Goal: Information Seeking & Learning: Understand process/instructions

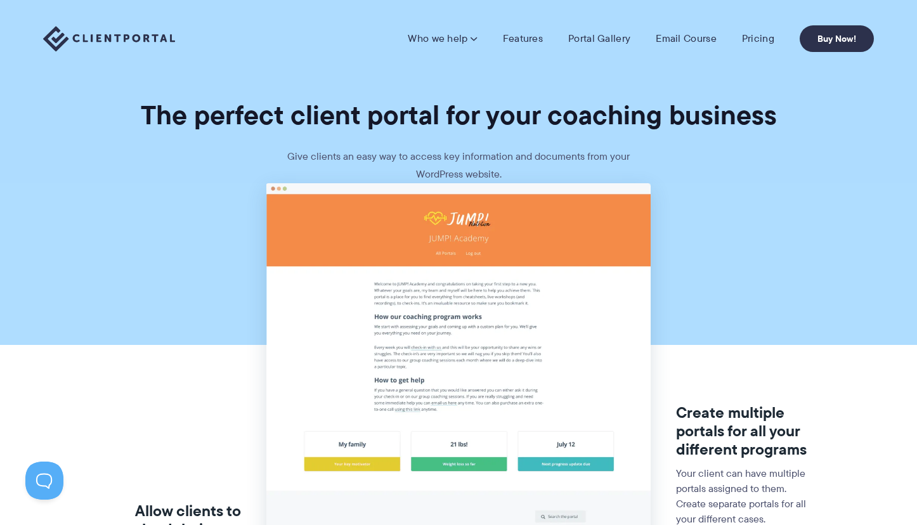
click at [65, 37] on img at bounding box center [109, 39] width 132 height 26
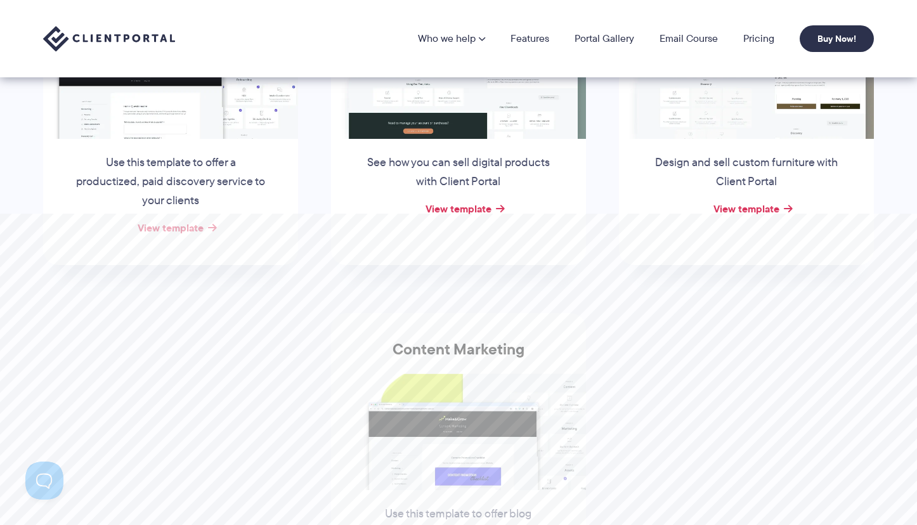
scroll to position [108, 0]
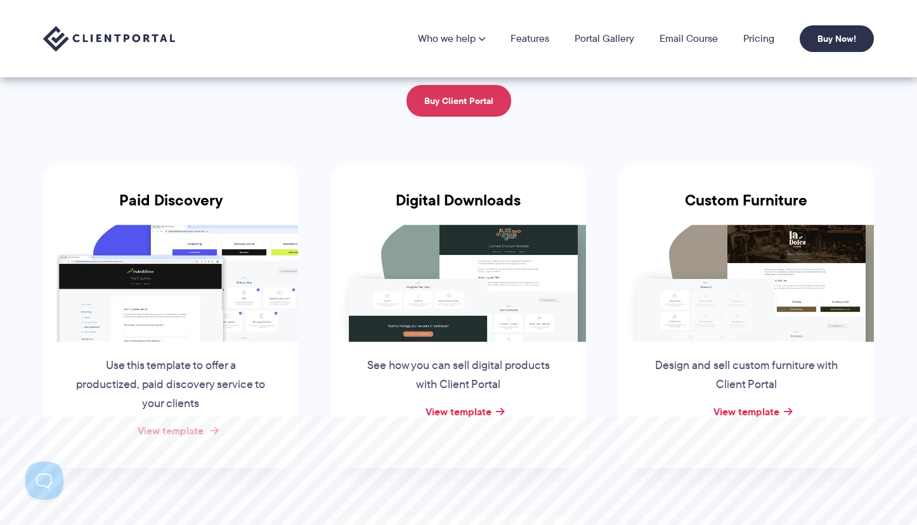
click at [185, 428] on link "View template" at bounding box center [171, 430] width 66 height 15
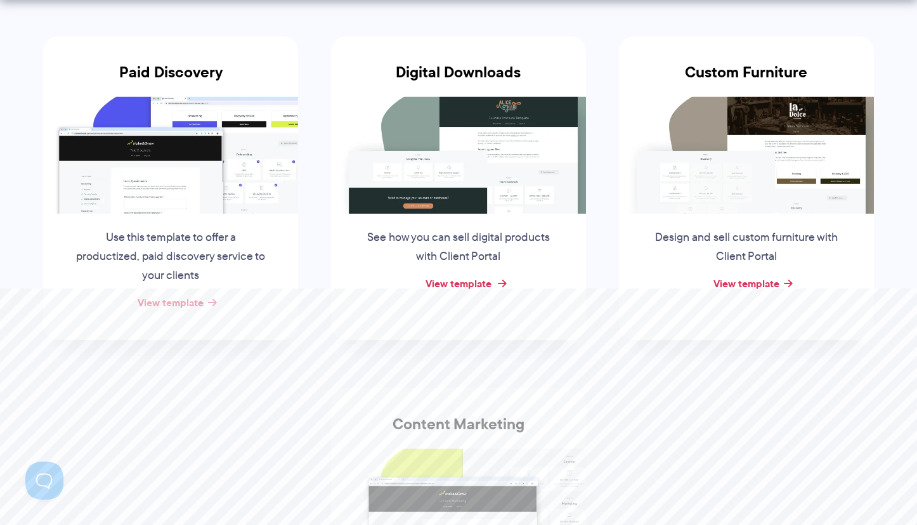
scroll to position [280, 0]
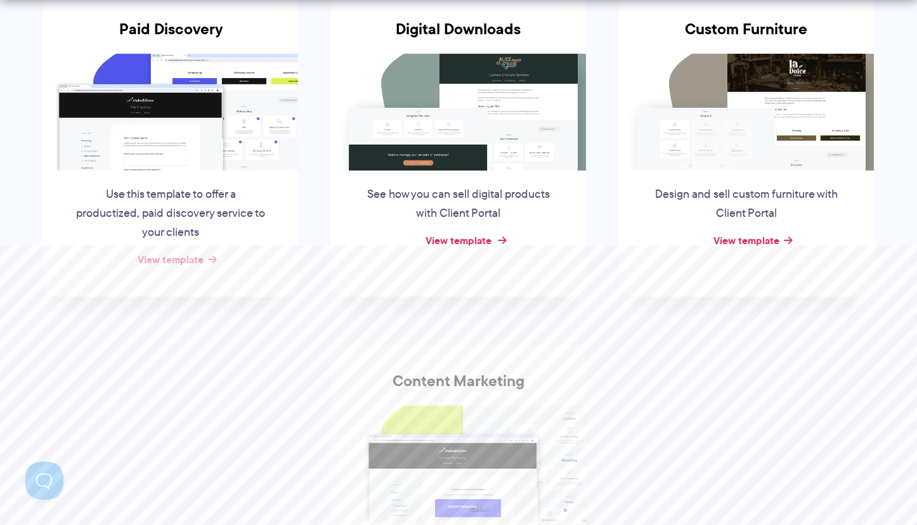
click at [457, 238] on link "View template" at bounding box center [459, 240] width 66 height 15
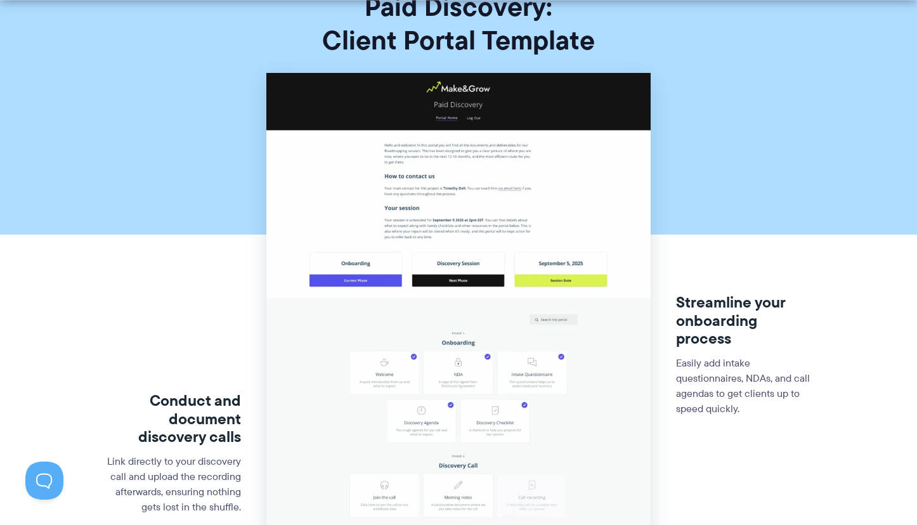
scroll to position [109, 0]
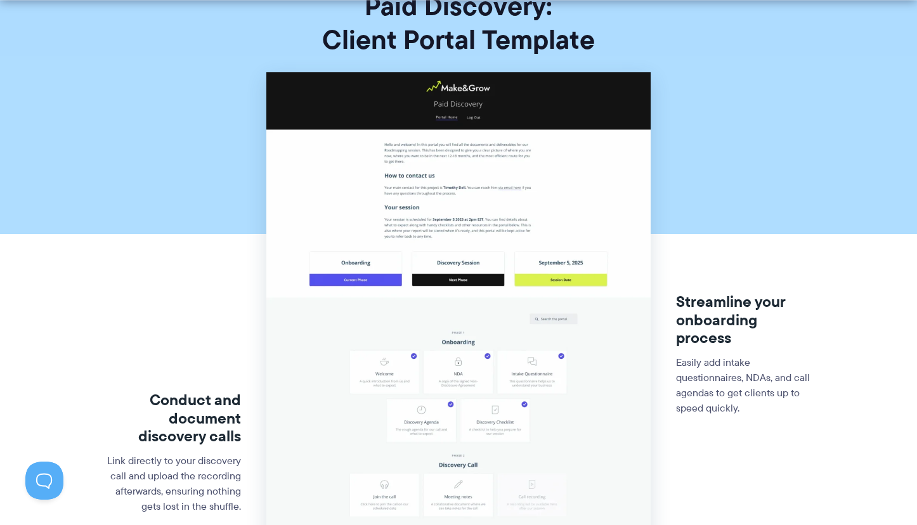
click at [88, 282] on section "Conduct and document discovery calls Link directly to your discovery call and u…" at bounding box center [458, 418] width 917 height 693
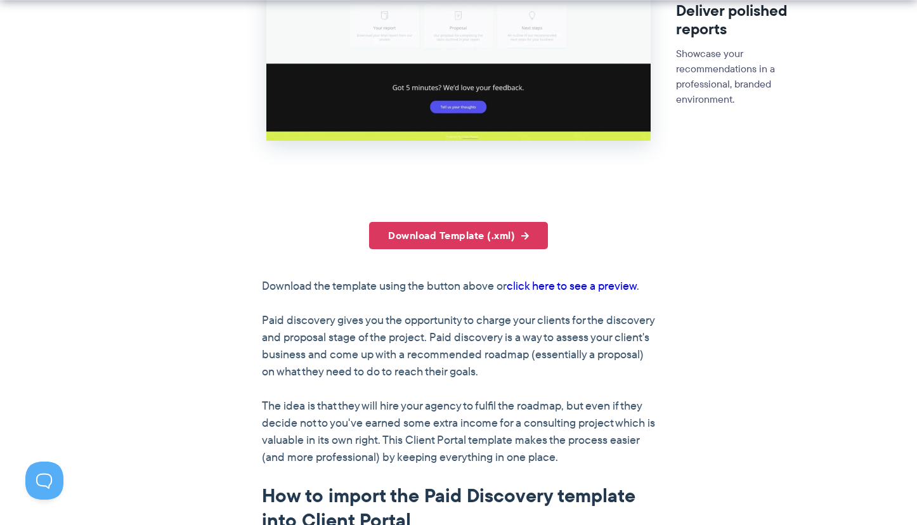
scroll to position [762, 0]
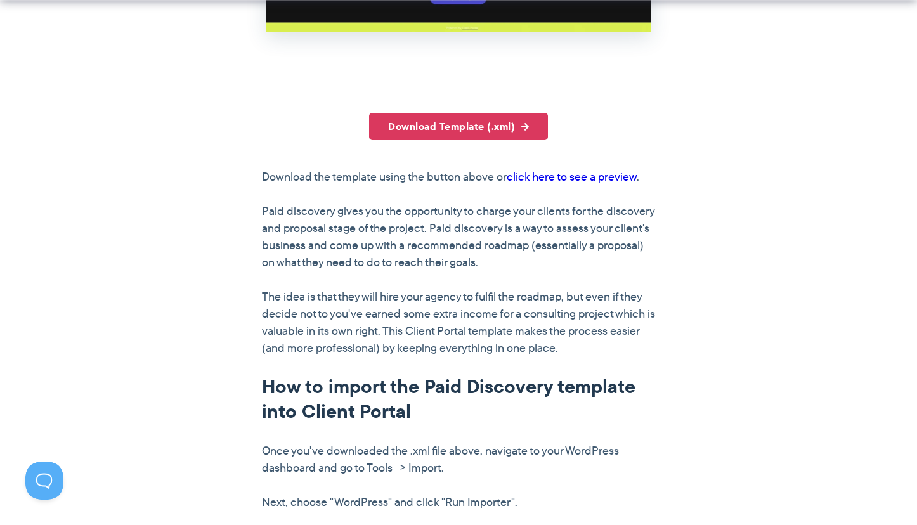
click at [613, 178] on link "click here to see a preview" at bounding box center [572, 177] width 130 height 16
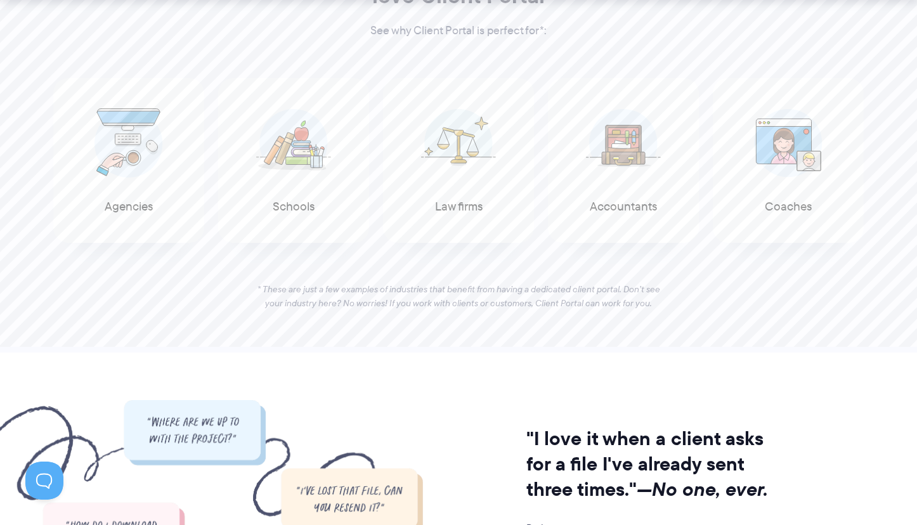
scroll to position [705, 0]
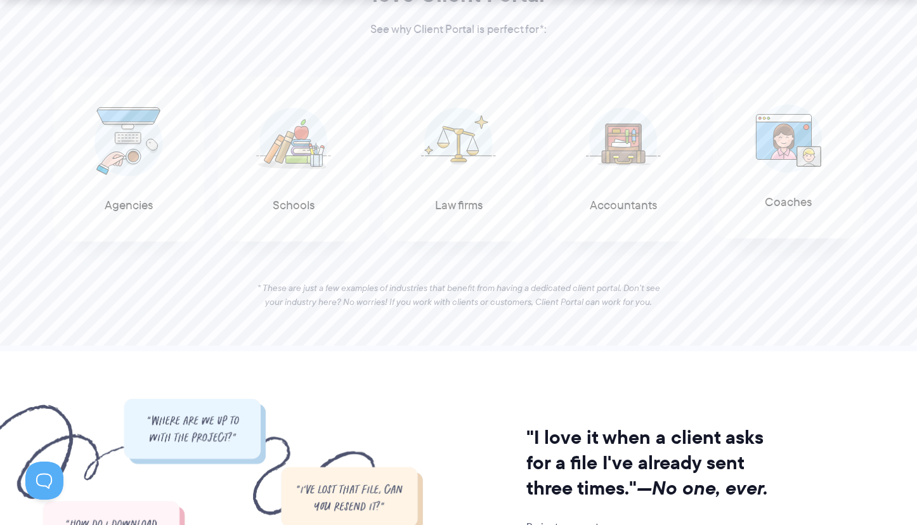
click at [771, 179] on span at bounding box center [788, 139] width 76 height 89
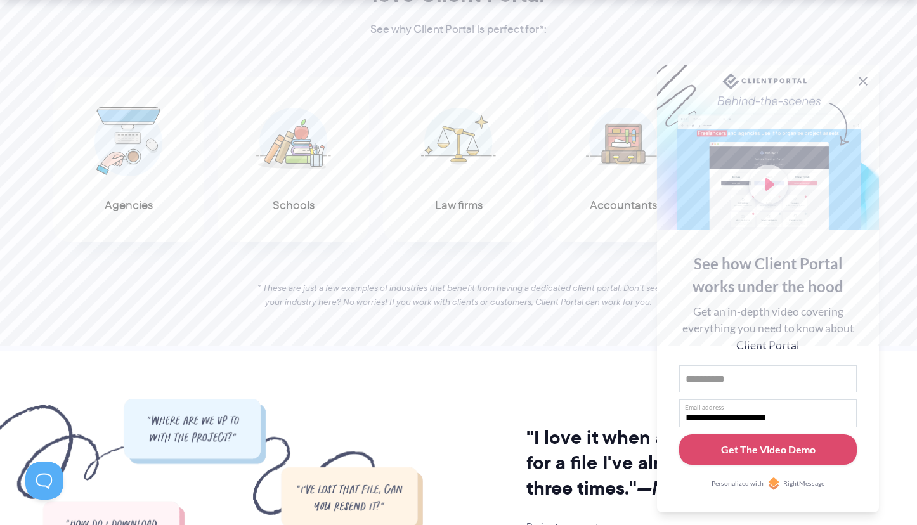
click at [865, 77] on button at bounding box center [863, 81] width 15 height 15
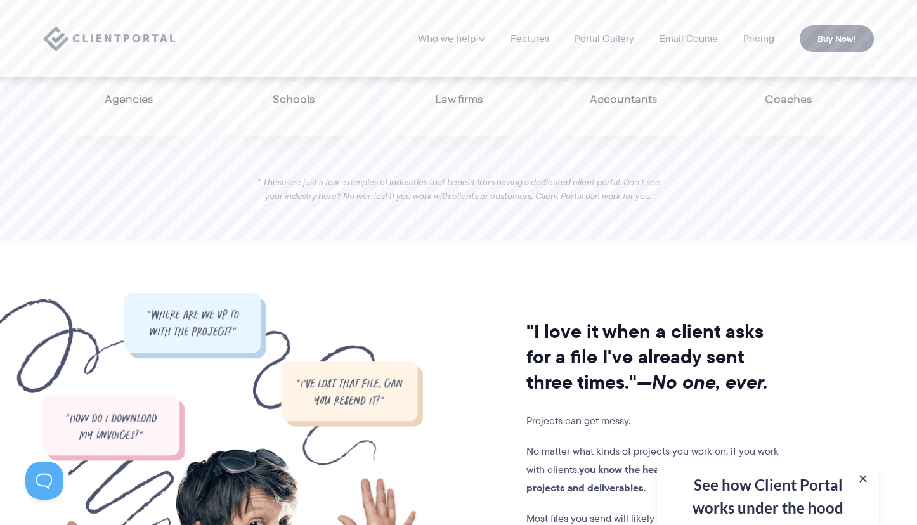
scroll to position [781, 0]
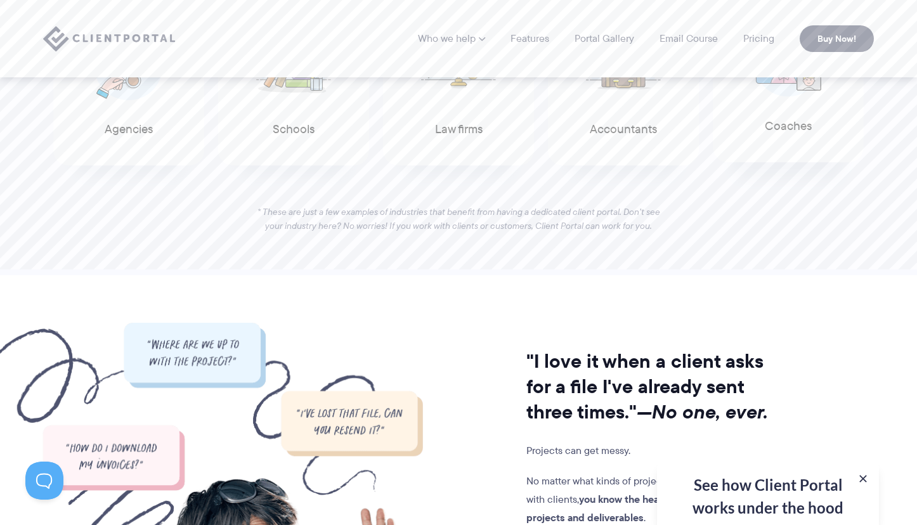
click at [775, 126] on span "Coaches" at bounding box center [788, 126] width 47 height 13
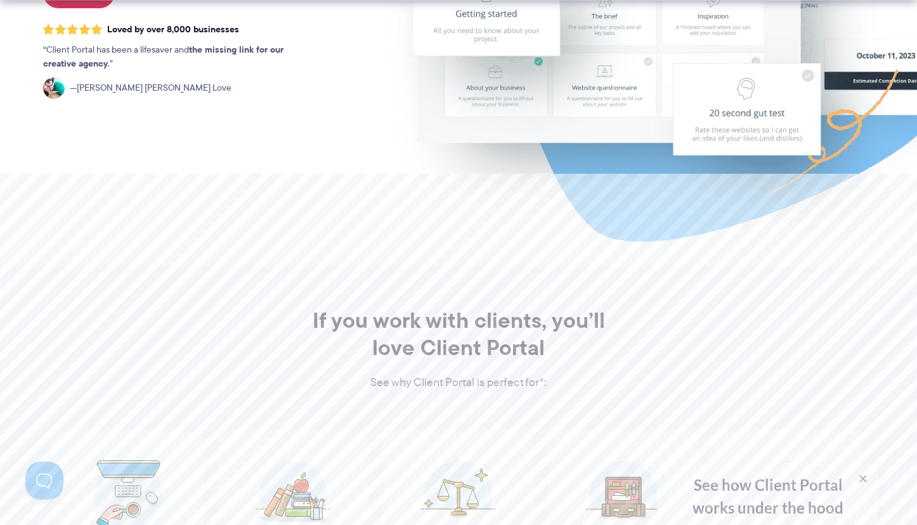
scroll to position [625, 0]
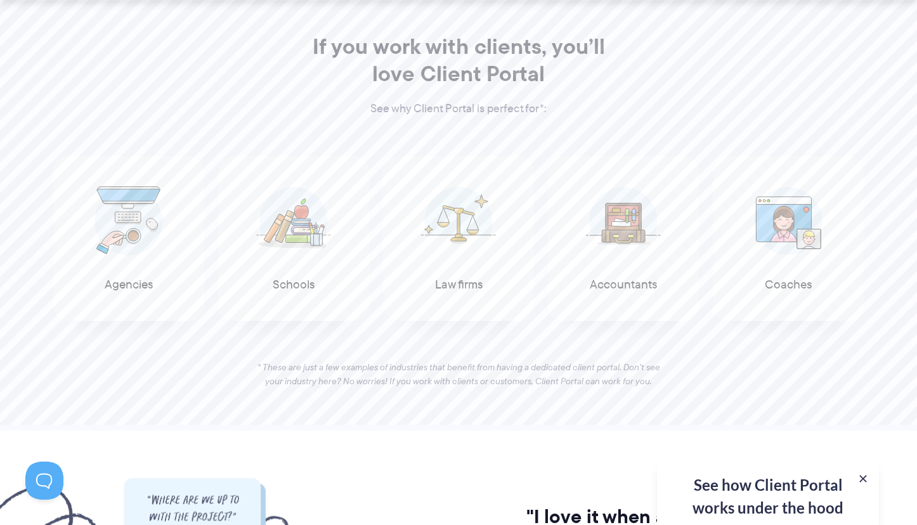
click at [796, 492] on div "**********" at bounding box center [768, 494] width 222 height 62
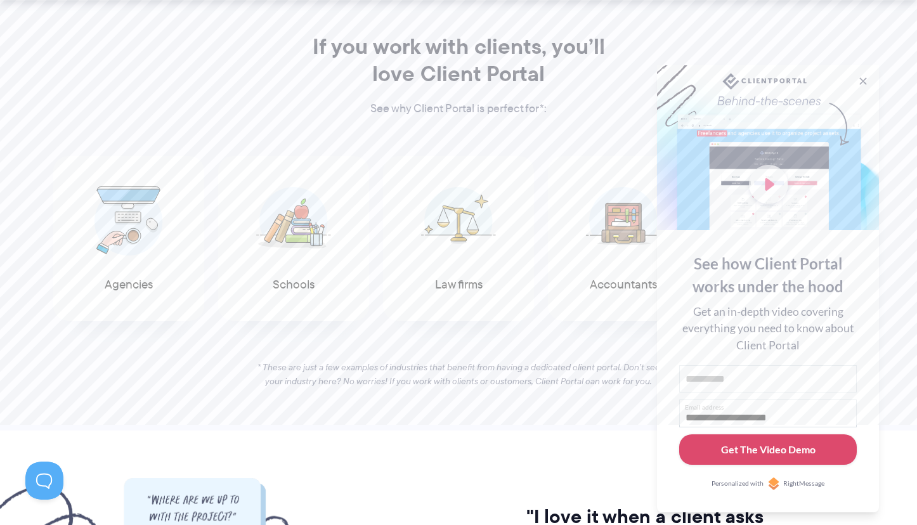
drag, startPoint x: 863, startPoint y: 75, endPoint x: 640, endPoint y: 110, distance: 226.0
click at [864, 75] on button at bounding box center [863, 81] width 13 height 13
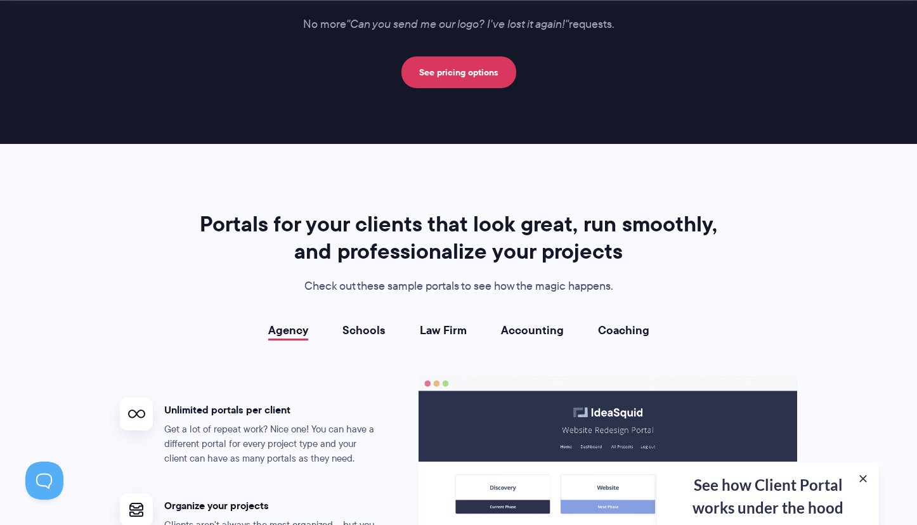
scroll to position [2257, 0]
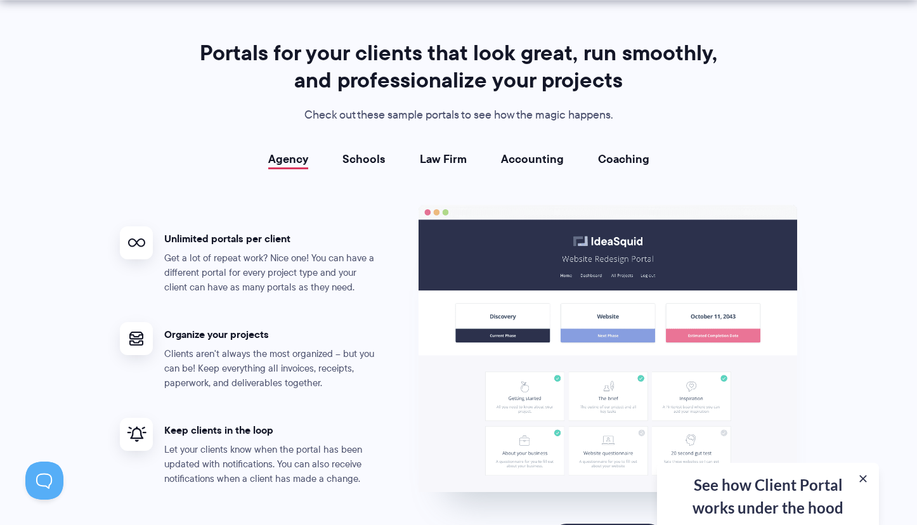
click at [624, 160] on link "Coaching" at bounding box center [623, 159] width 51 height 13
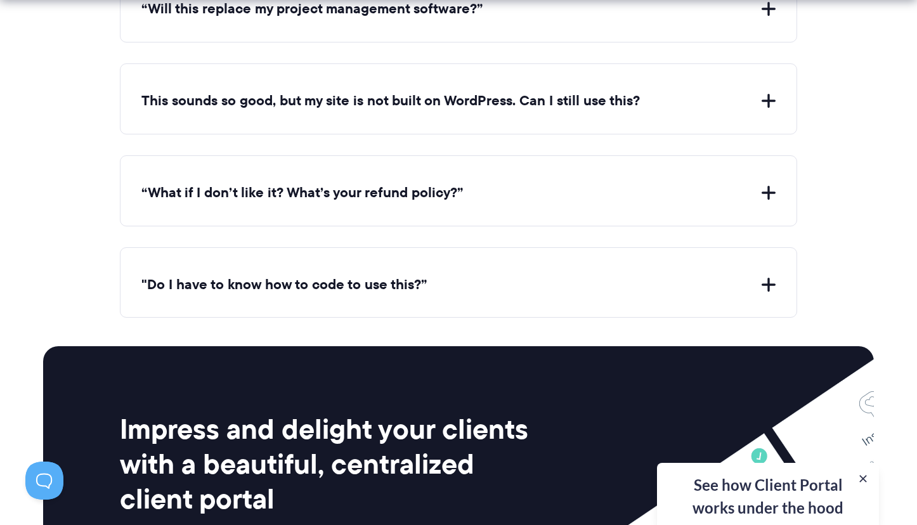
scroll to position [4704, 0]
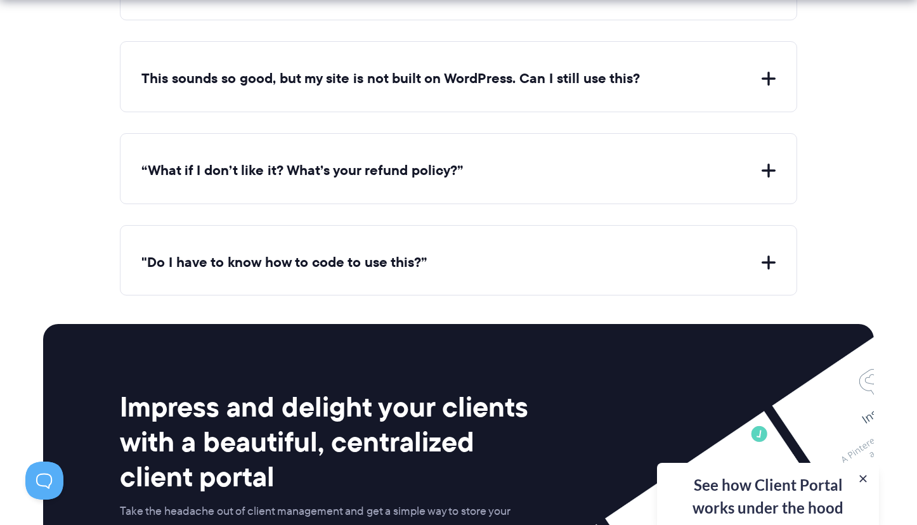
click at [769, 161] on button "“What if I don’t like it? What’s your refund policy?”" at bounding box center [458, 171] width 634 height 20
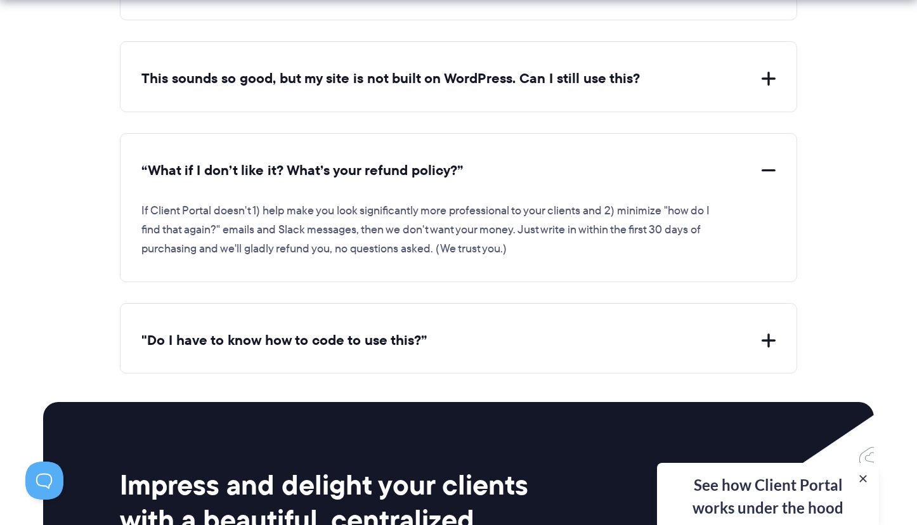
click at [769, 161] on button "“What if I don’t like it? What’s your refund policy?”" at bounding box center [458, 171] width 634 height 20
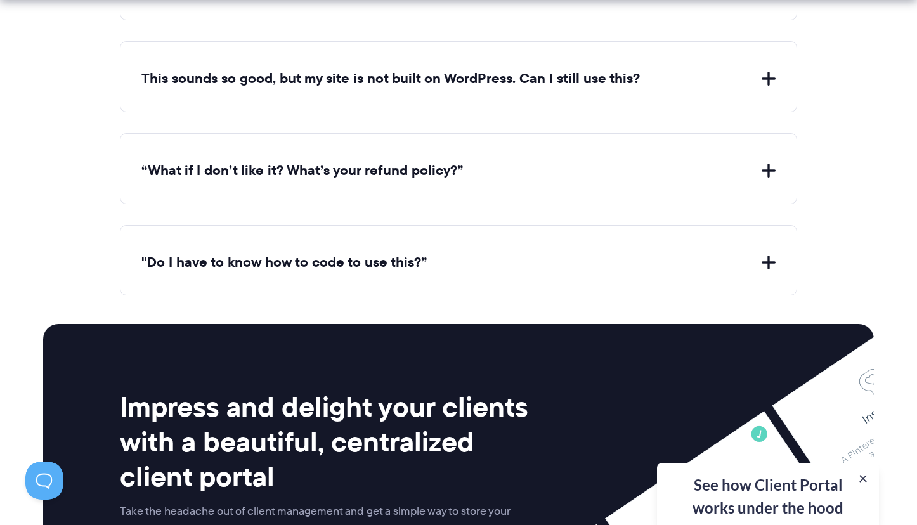
click at [769, 253] on button ""Do I have to know how to code to use this?”" at bounding box center [458, 263] width 634 height 20
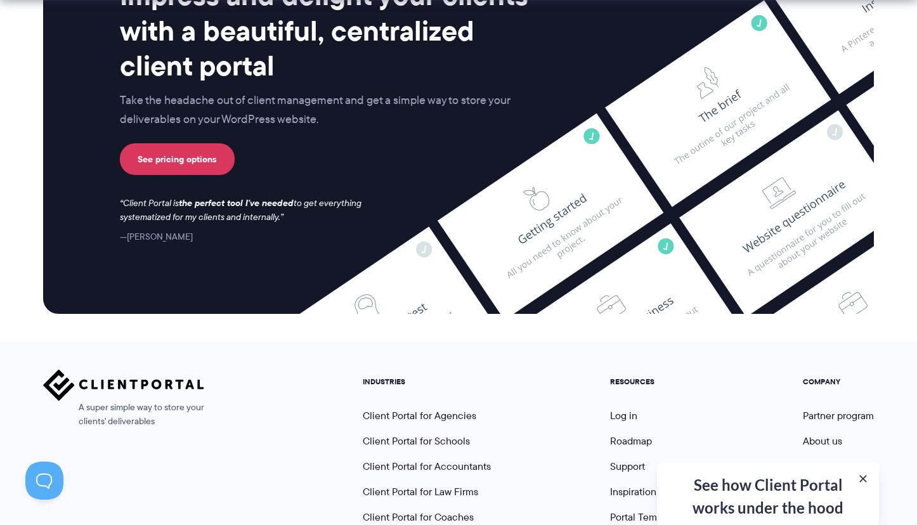
scroll to position [5310, 0]
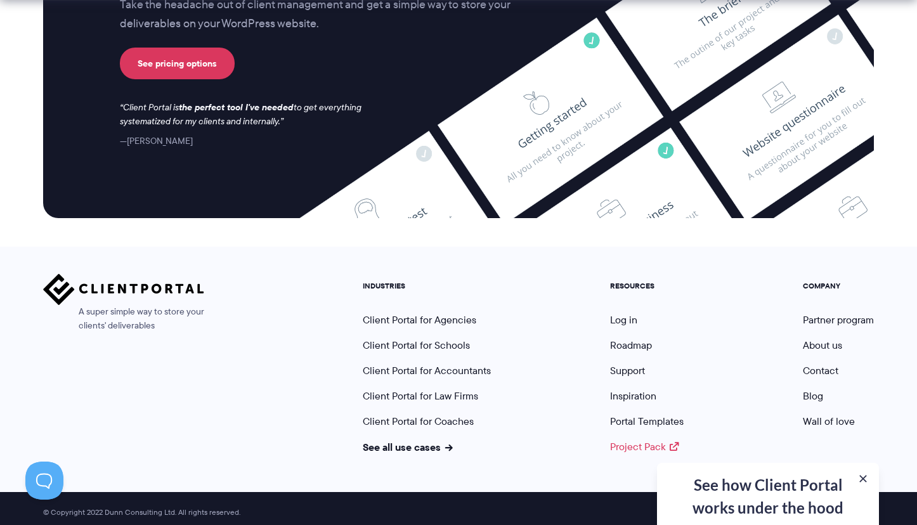
click at [636, 440] on link "Project Pack" at bounding box center [644, 447] width 69 height 15
click at [634, 363] on link "Support" at bounding box center [627, 370] width 35 height 15
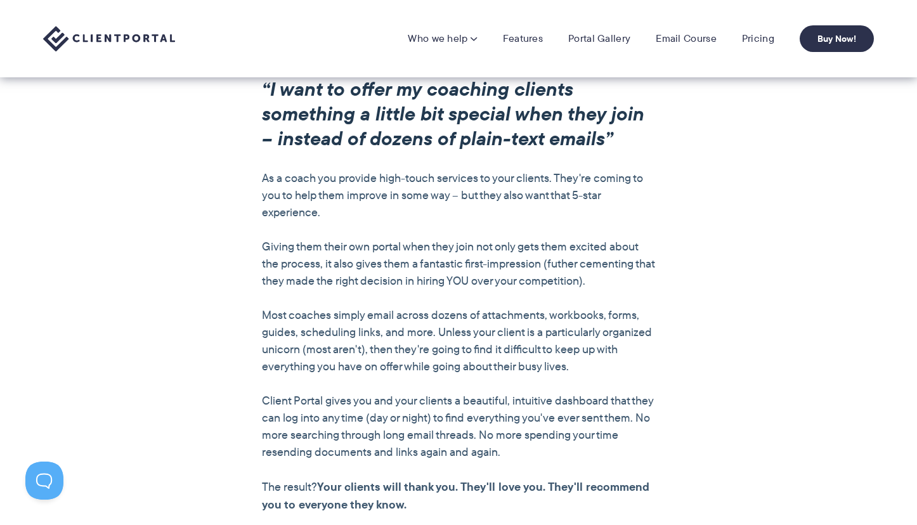
scroll to position [275, 0]
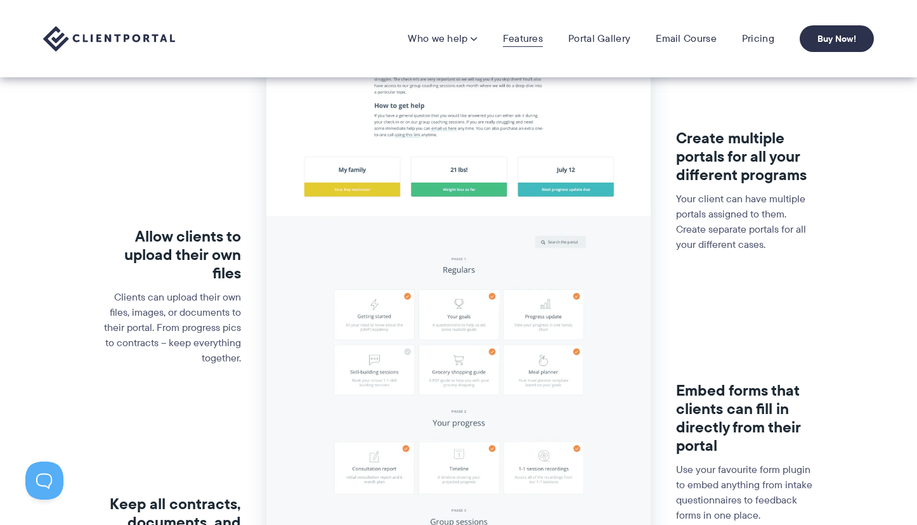
click at [517, 39] on link "Features" at bounding box center [523, 38] width 40 height 13
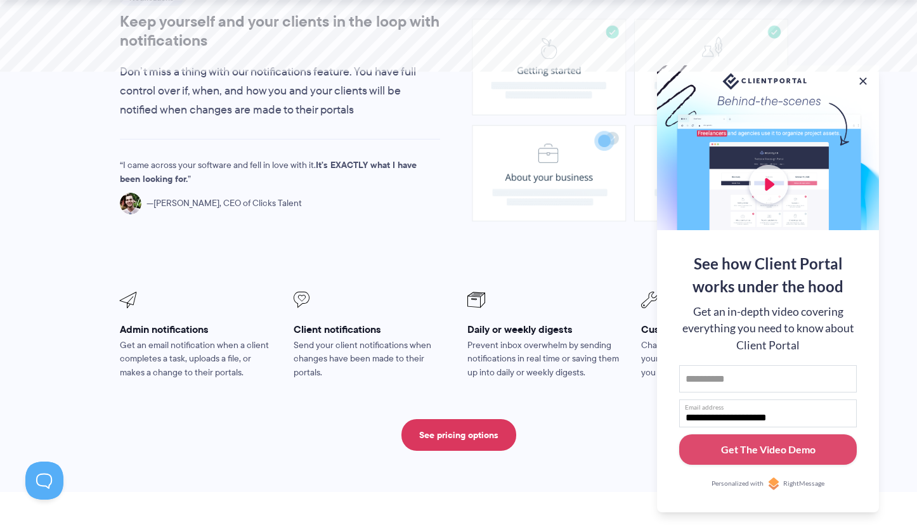
scroll to position [979, 0]
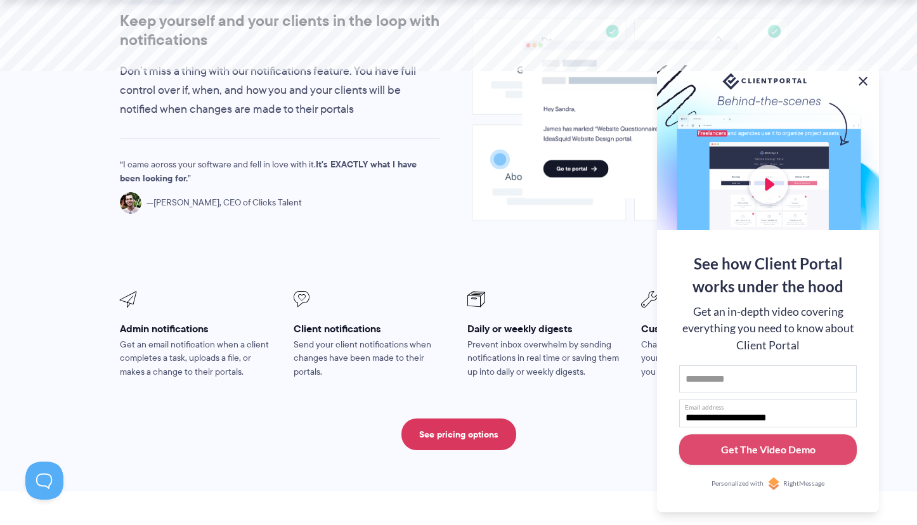
click at [863, 77] on button at bounding box center [863, 81] width 15 height 15
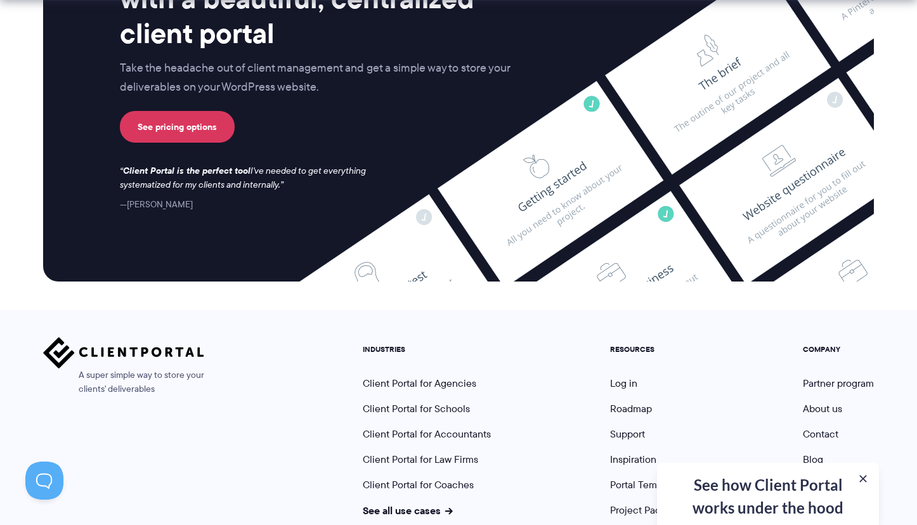
scroll to position [3376, 0]
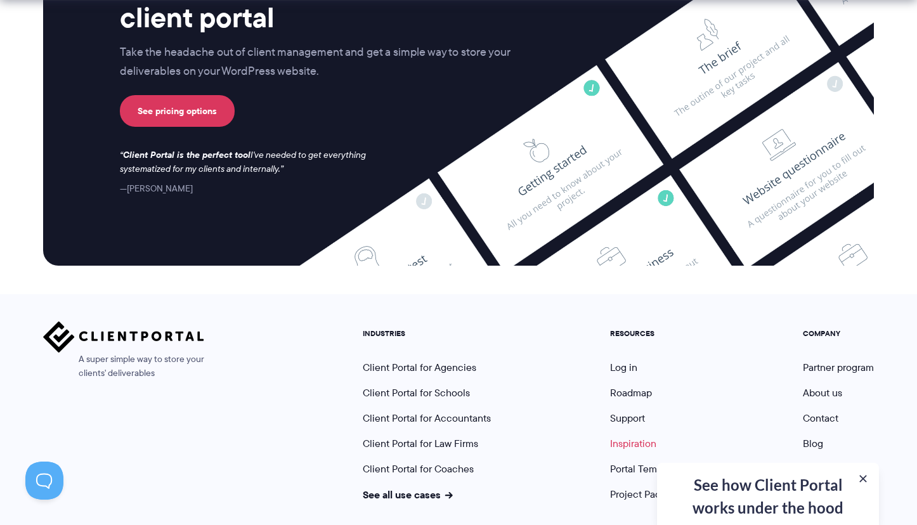
click at [634, 436] on link "Inspiration" at bounding box center [633, 443] width 46 height 15
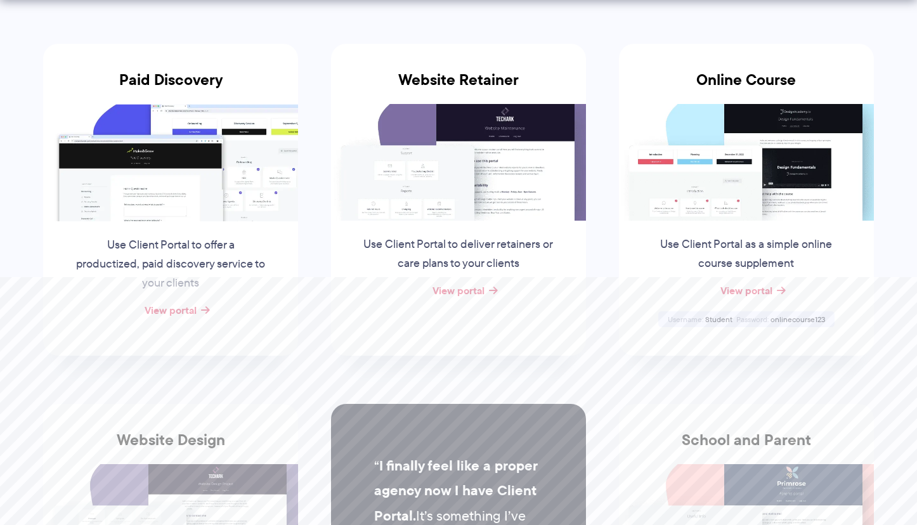
scroll to position [250, 0]
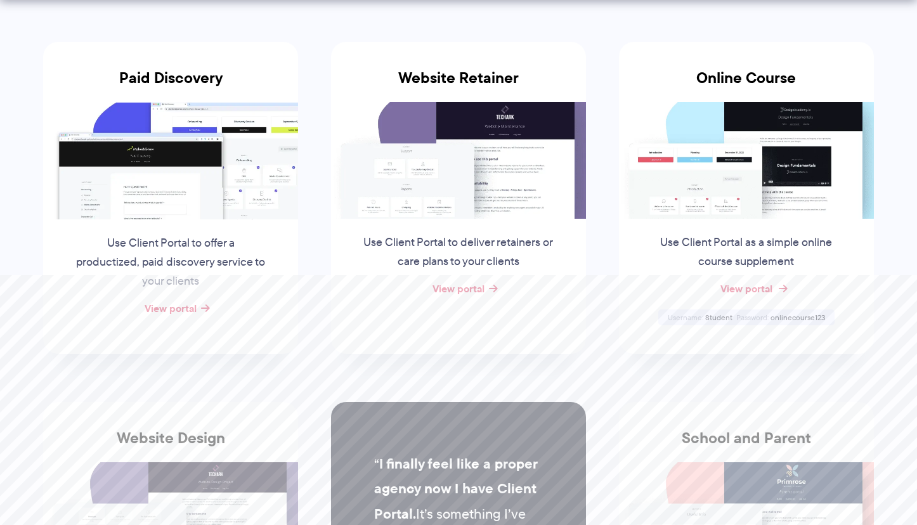
click at [753, 285] on link "View portal" at bounding box center [747, 288] width 52 height 15
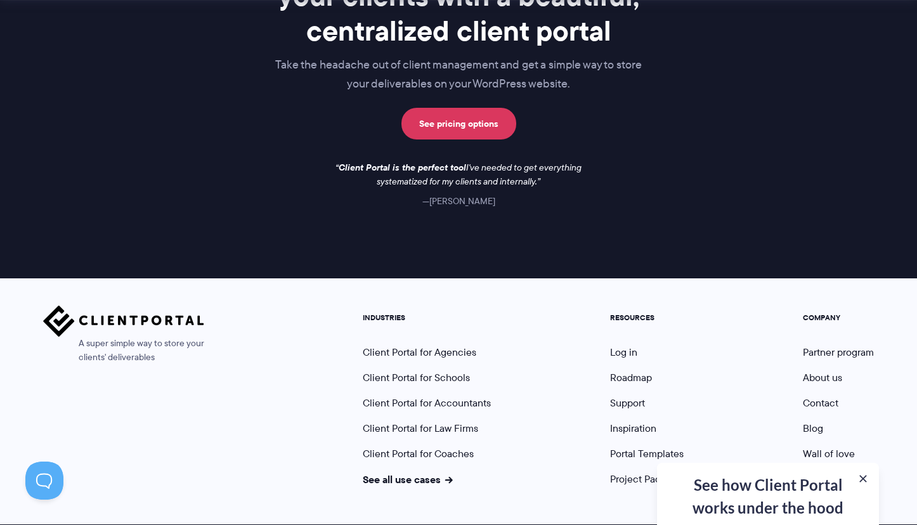
scroll to position [1896, 0]
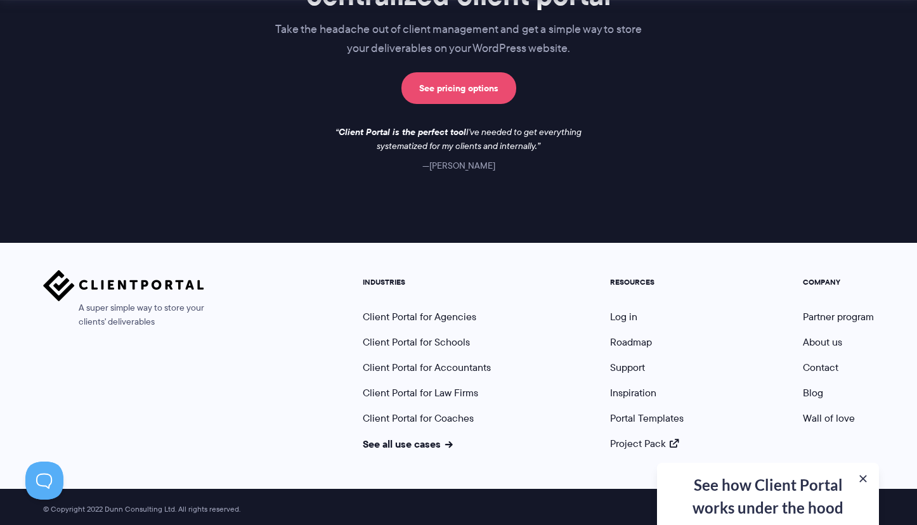
click at [474, 79] on link "See pricing options" at bounding box center [458, 88] width 115 height 32
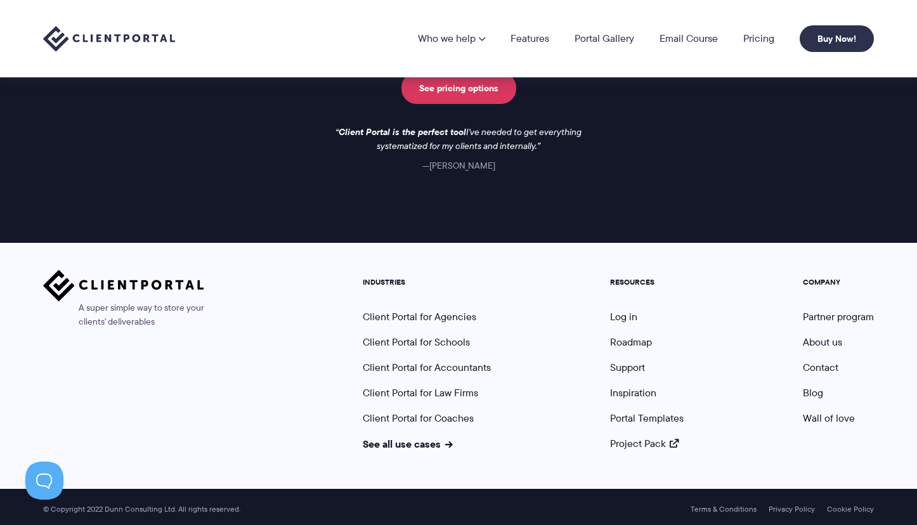
drag, startPoint x: 427, startPoint y: 162, endPoint x: 509, endPoint y: 160, distance: 81.8
click at [517, 160] on figcaption "Evangeline Gersich" at bounding box center [458, 166] width 266 height 14
drag, startPoint x: 424, startPoint y: 165, endPoint x: 509, endPoint y: 161, distance: 84.4
click at [509, 161] on figcaption "Evangeline Gersich" at bounding box center [458, 166] width 266 height 14
copy cite "Evangeline Gersich"
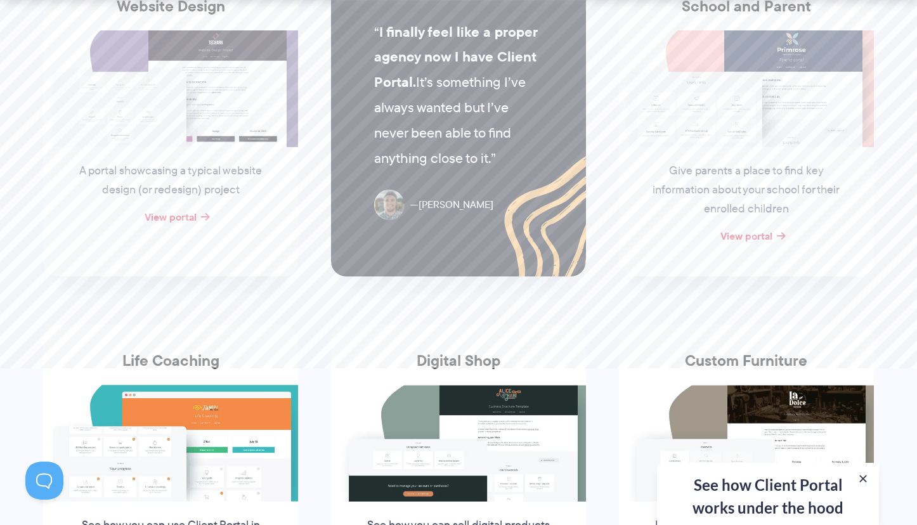
scroll to position [809, 0]
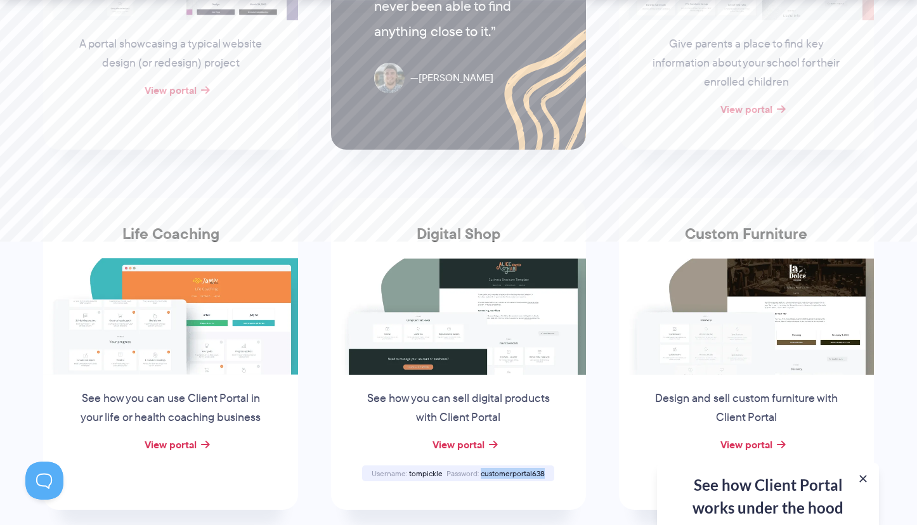
drag, startPoint x: 481, startPoint y: 469, endPoint x: 547, endPoint y: 467, distance: 65.4
click at [547, 467] on div "Username tompickle Password customerportal638" at bounding box center [458, 474] width 192 height 16
copy span "customerportal638"
click at [475, 443] on link "View portal" at bounding box center [459, 444] width 52 height 15
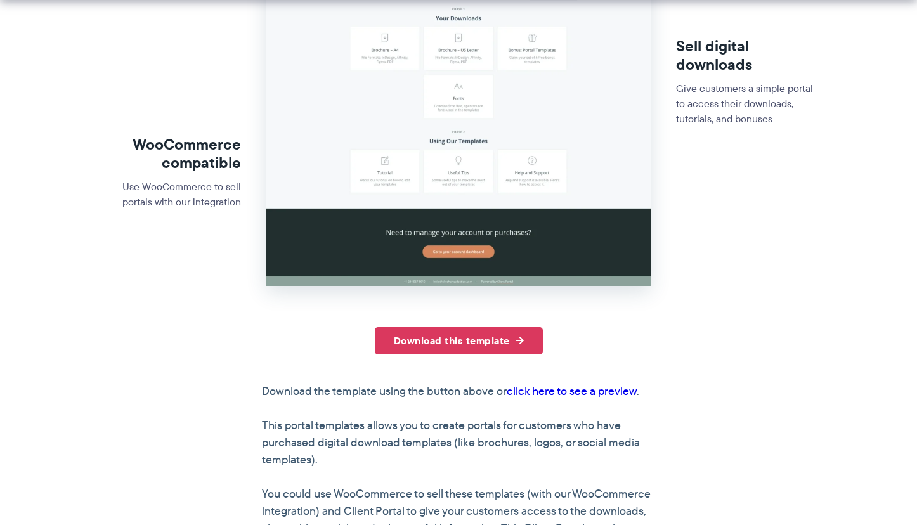
scroll to position [504, 0]
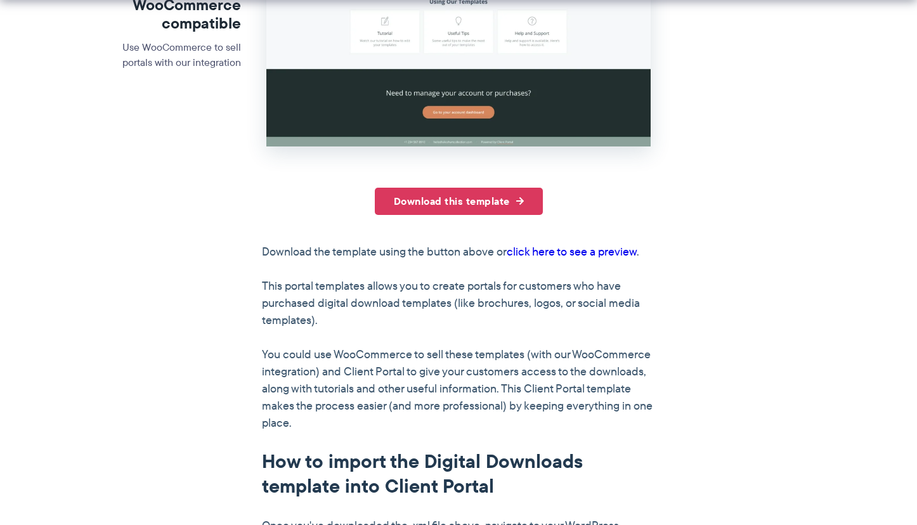
click at [582, 251] on link "click here to see a preview" at bounding box center [572, 252] width 130 height 16
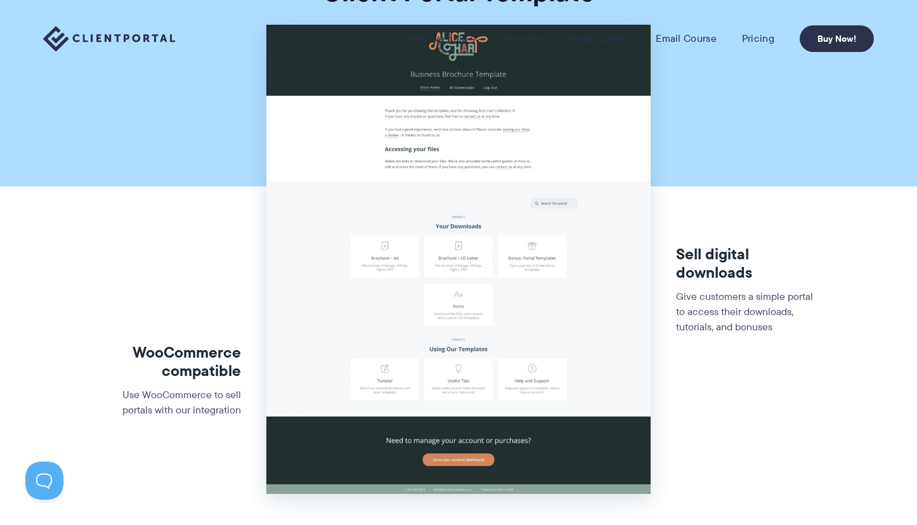
scroll to position [0, 0]
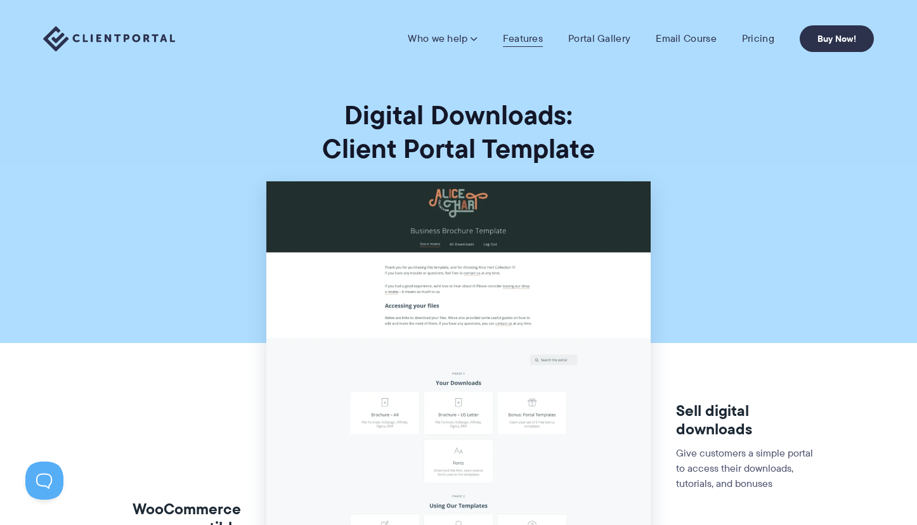
click at [528, 36] on link "Features" at bounding box center [523, 38] width 40 height 13
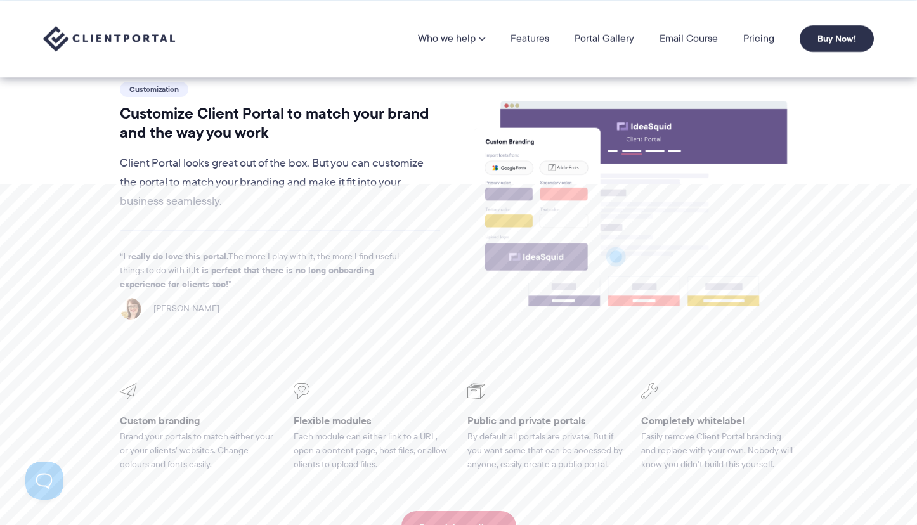
scroll to position [328, 0]
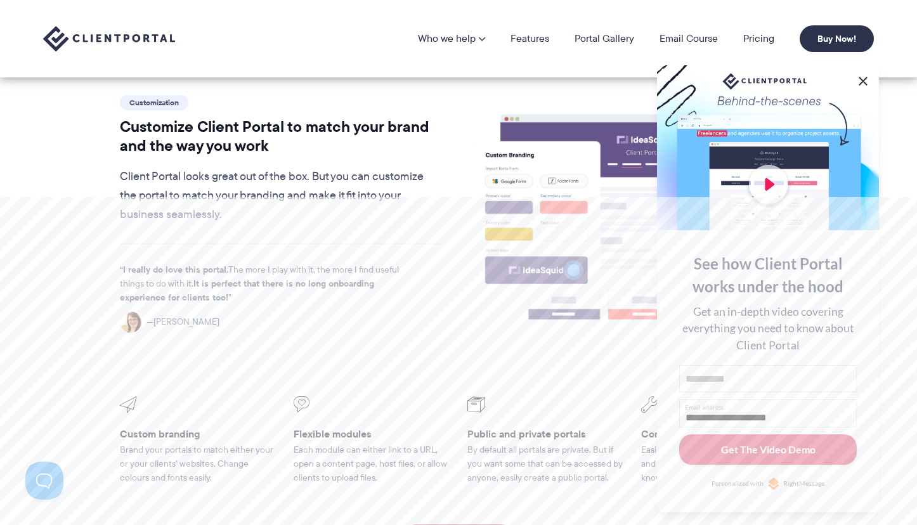
click at [863, 77] on button at bounding box center [863, 81] width 15 height 15
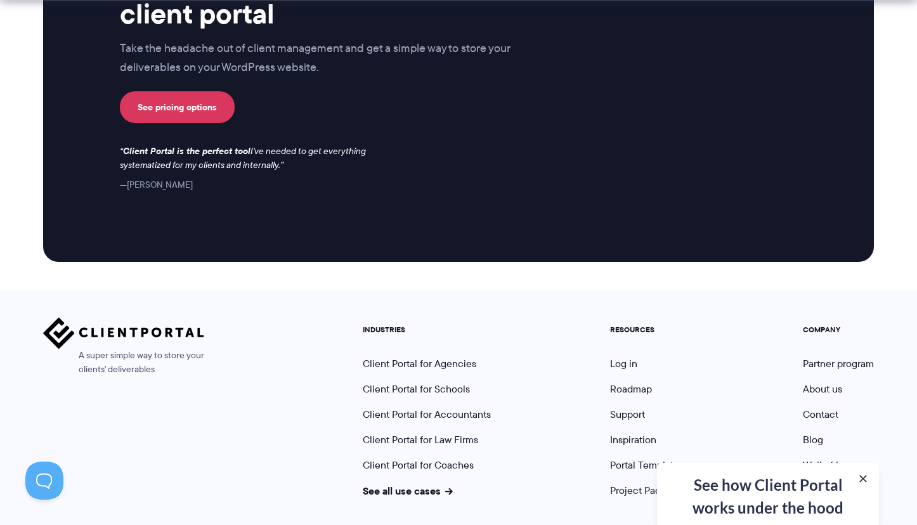
scroll to position [3391, 0]
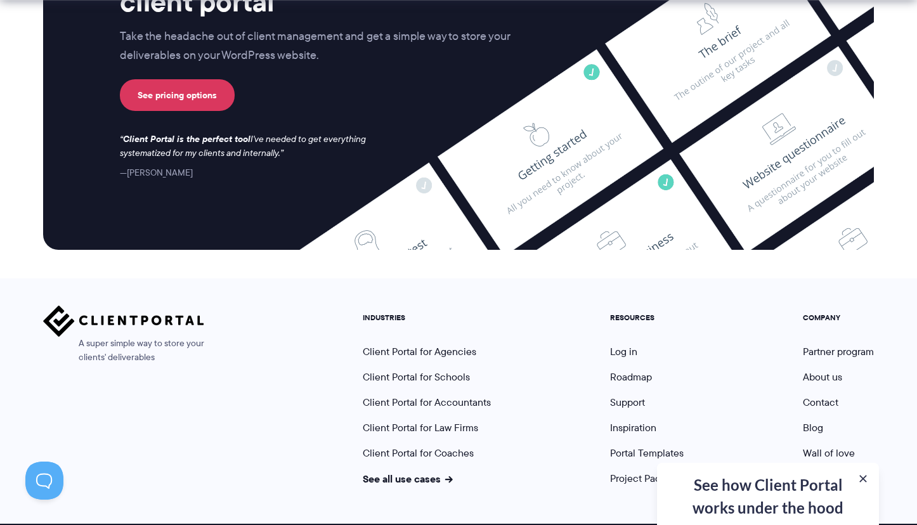
click at [709, 339] on nav "INDUSTRIES Client Portal for Agencies Client Portal for Schools Client Portal f…" at bounding box center [618, 396] width 530 height 180
click at [133, 306] on img at bounding box center [123, 321] width 161 height 31
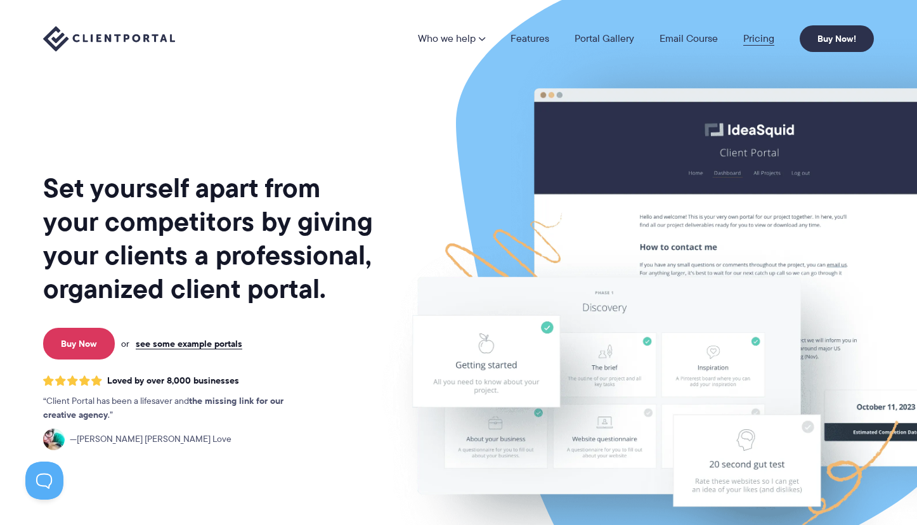
click at [751, 36] on link "Pricing" at bounding box center [758, 39] width 31 height 10
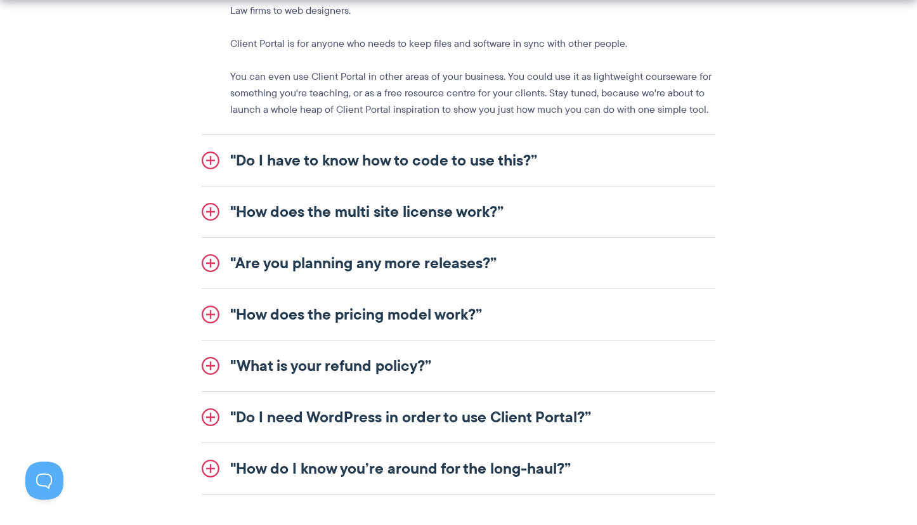
scroll to position [1738, 0]
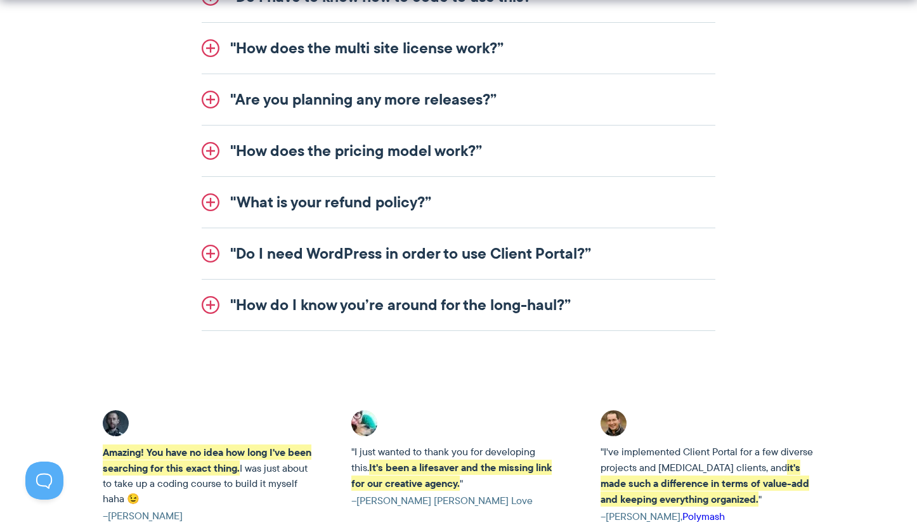
click at [285, 248] on link ""Do I need WordPress in order to use Client Portal?”" at bounding box center [459, 253] width 514 height 51
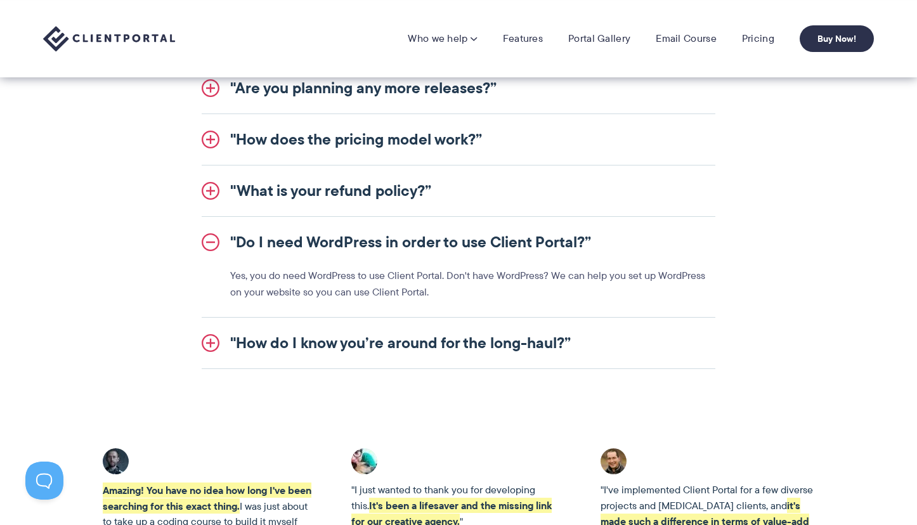
scroll to position [1589, 0]
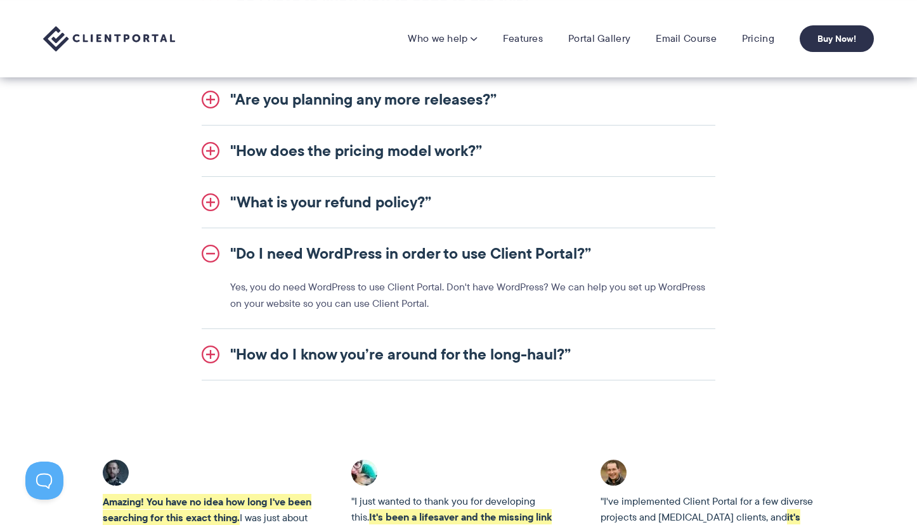
click at [214, 252] on link ""Do I need WordPress in order to use Client Portal?”" at bounding box center [459, 253] width 514 height 51
click at [218, 242] on link ""Do I need WordPress in order to use Client Portal?”" at bounding box center [459, 253] width 514 height 51
click at [213, 255] on link ""Do I need WordPress in order to use Client Portal?”" at bounding box center [459, 253] width 514 height 51
click at [266, 244] on link ""Do I need WordPress in order to use Client Portal?”" at bounding box center [459, 253] width 514 height 51
click at [264, 252] on link ""Do I need WordPress in order to use Client Portal?”" at bounding box center [459, 253] width 514 height 51
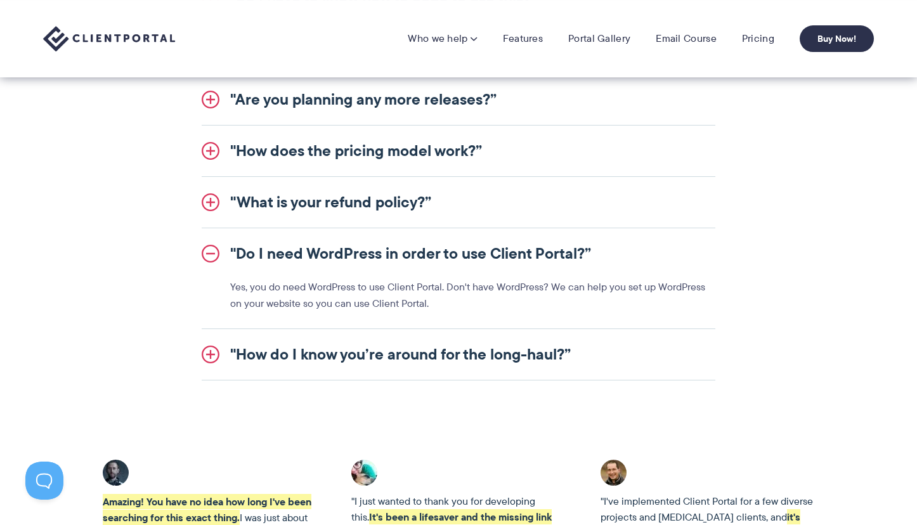
click at [214, 256] on link ""Do I need WordPress in order to use Client Portal?”" at bounding box center [459, 253] width 514 height 51
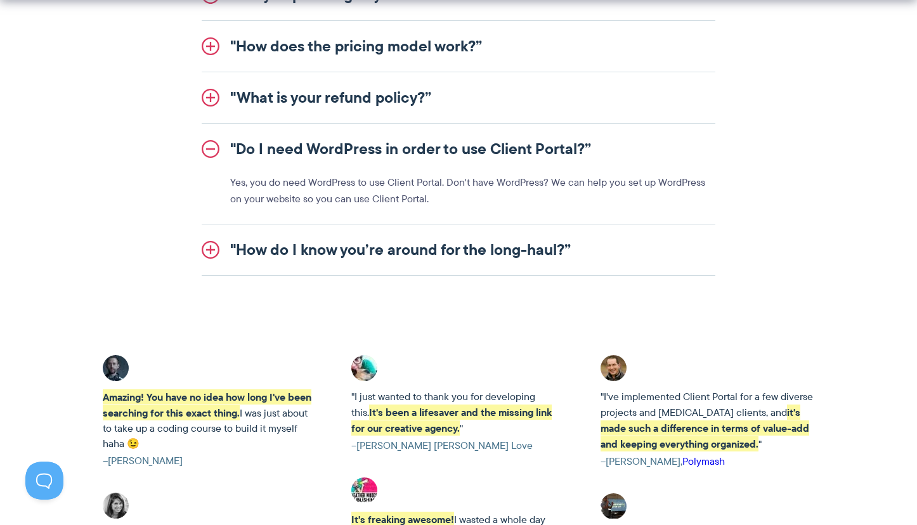
scroll to position [1695, 0]
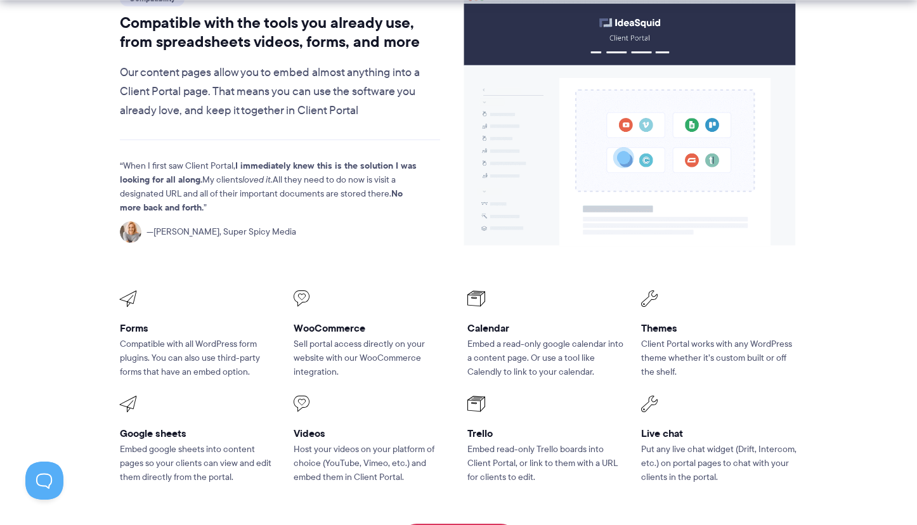
scroll to position [1624, 0]
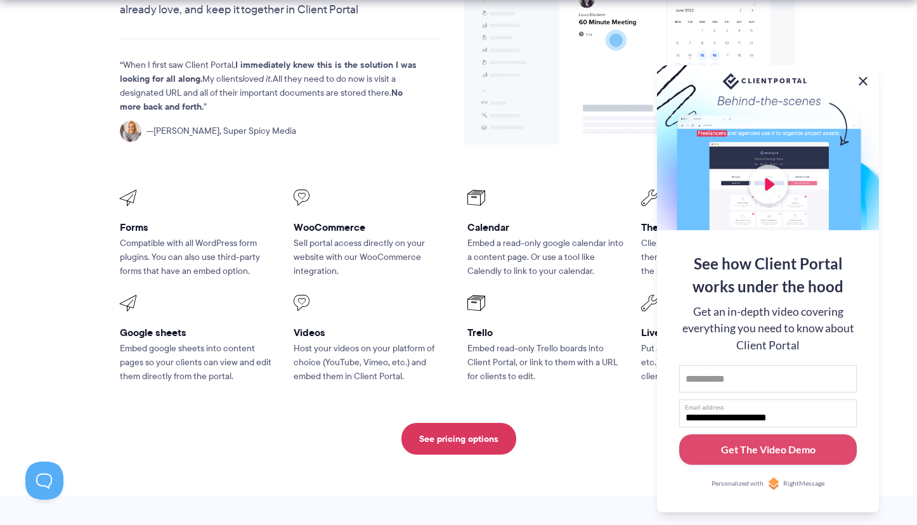
click at [863, 76] on button at bounding box center [863, 81] width 15 height 15
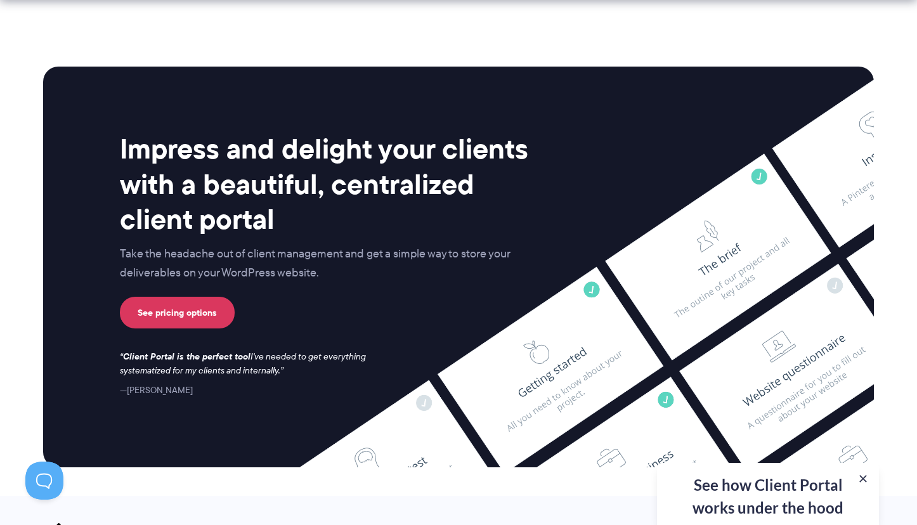
scroll to position [3391, 0]
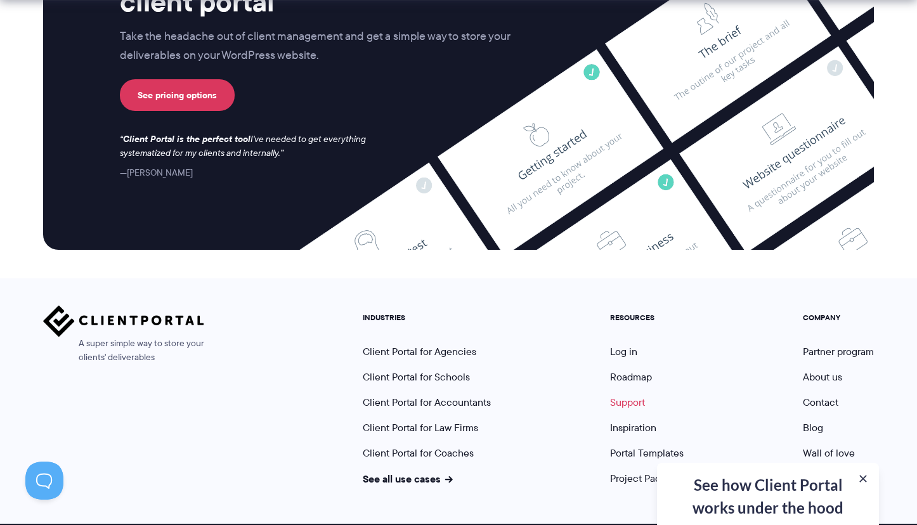
click at [632, 395] on link "Support" at bounding box center [627, 402] width 35 height 15
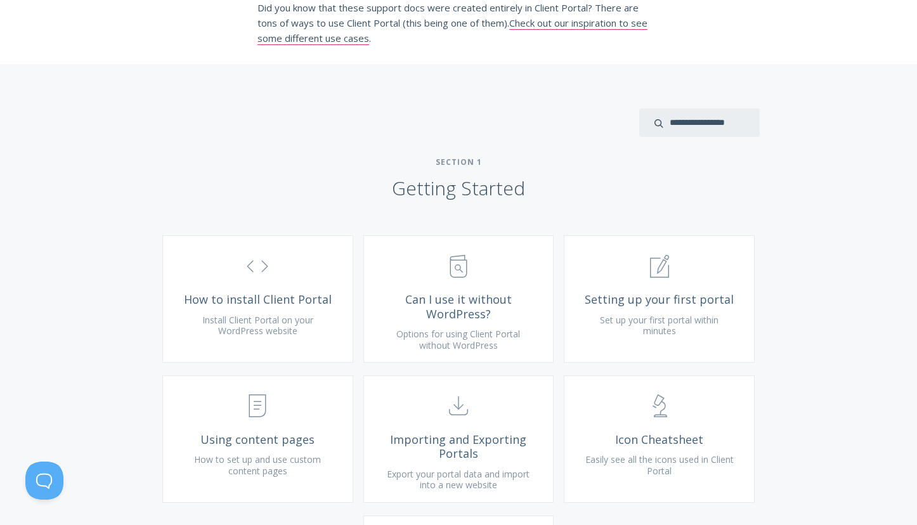
scroll to position [303, 0]
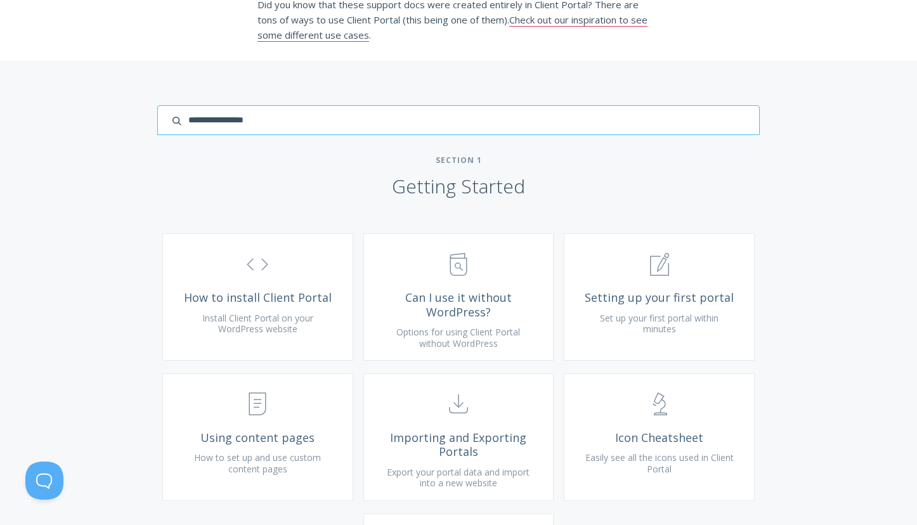
click at [703, 134] on input "search input" at bounding box center [458, 120] width 603 height 30
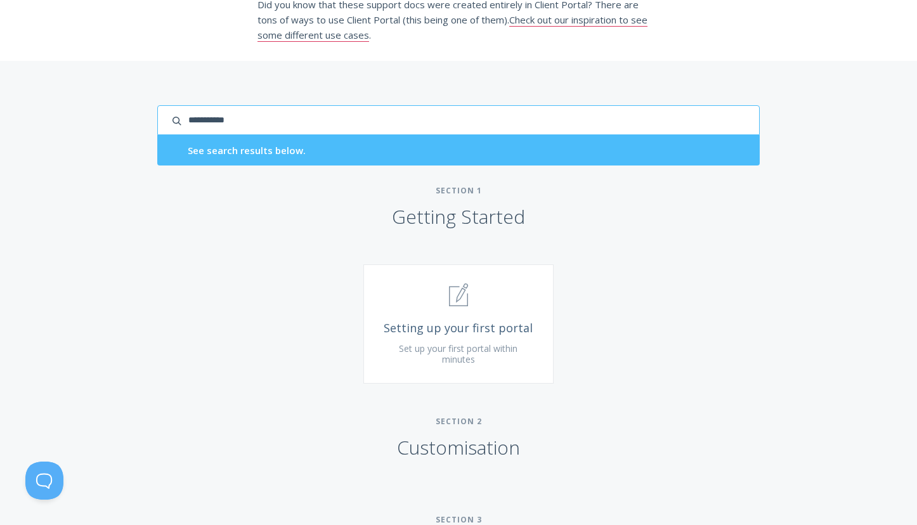
type input "**********"
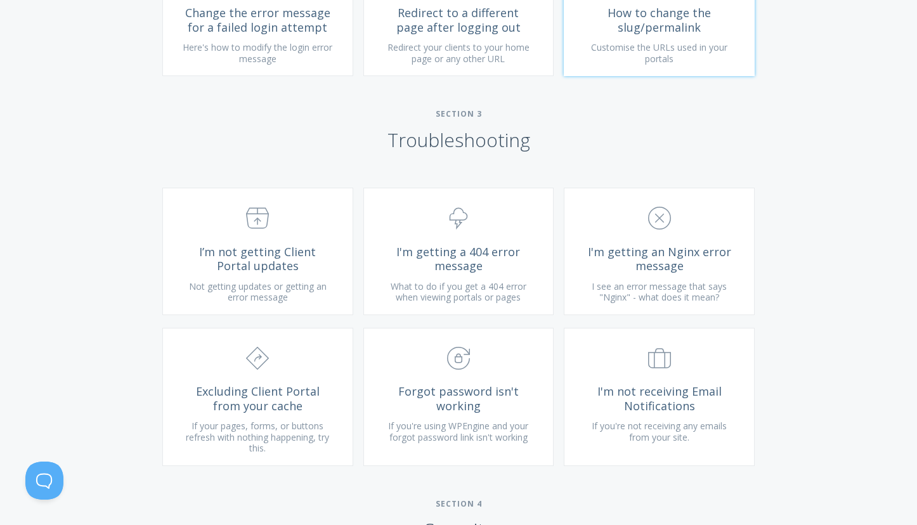
scroll to position [1235, 0]
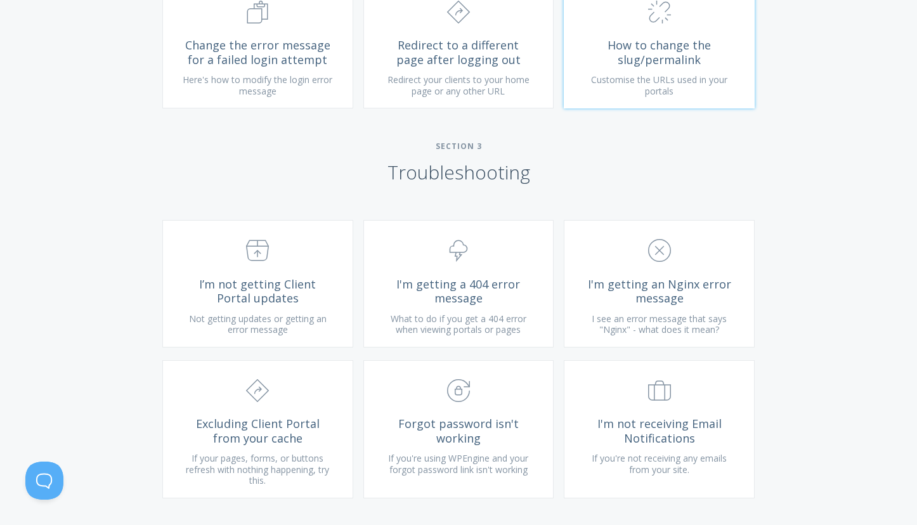
click at [663, 41] on span "How to change the slug/permalink" at bounding box center [660, 52] width 152 height 29
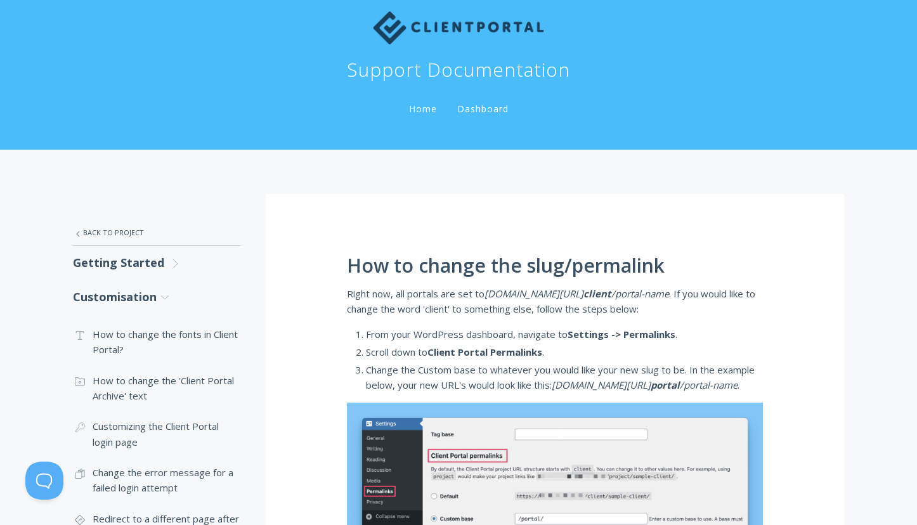
scroll to position [22, 0]
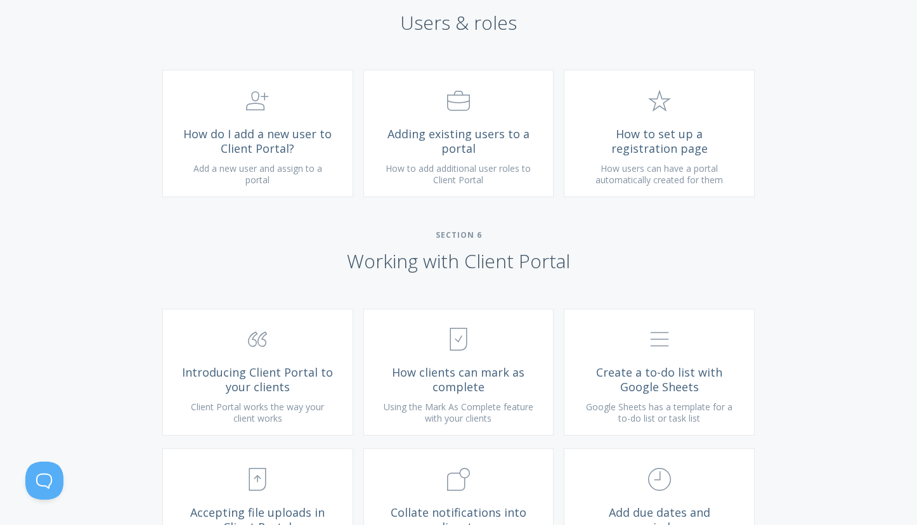
scroll to position [1907, 0]
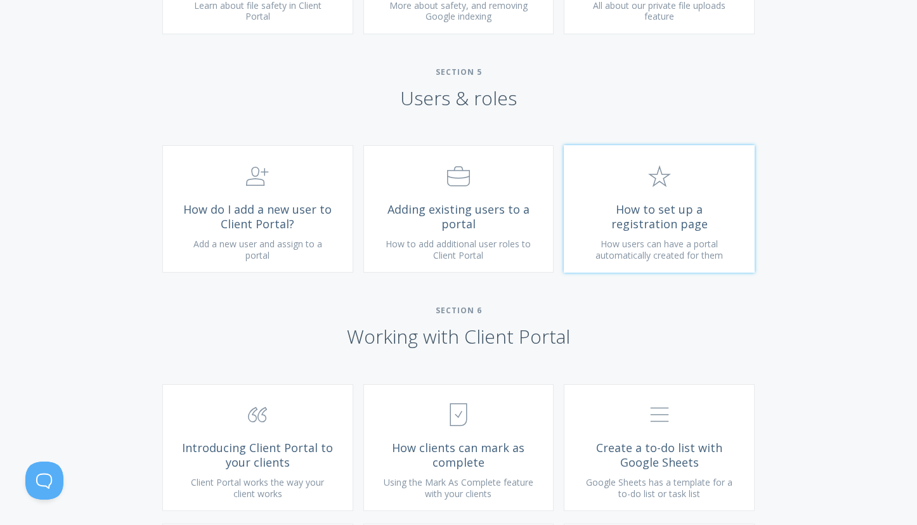
click at [646, 223] on span "How to set up a registration page" at bounding box center [660, 216] width 152 height 29
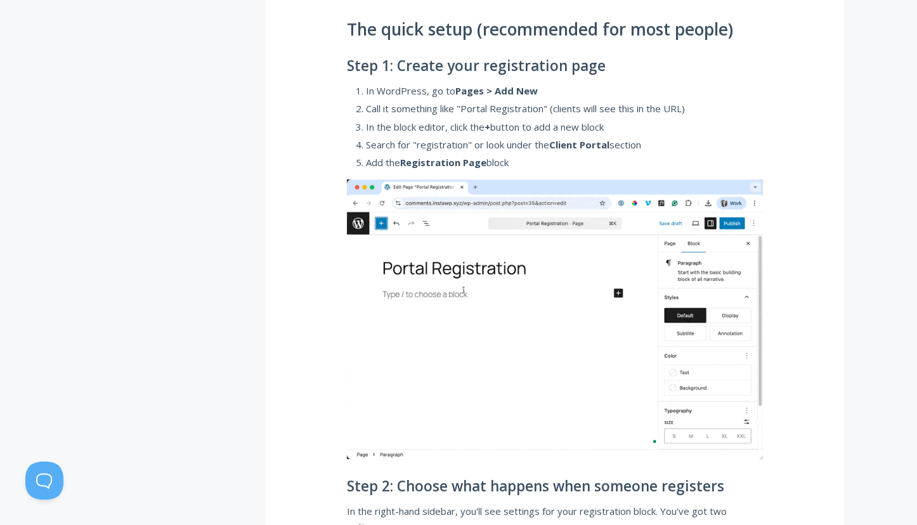
scroll to position [327, 0]
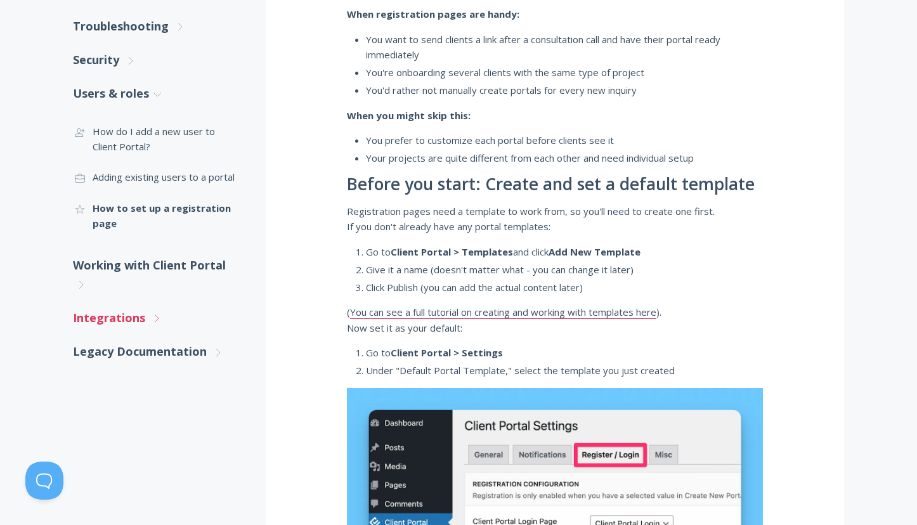
click at [128, 316] on link "Integrations .st0{fill:none;stroke:#000000;stroke-width:2;stroke-miterlimit:10;…" at bounding box center [156, 318] width 167 height 34
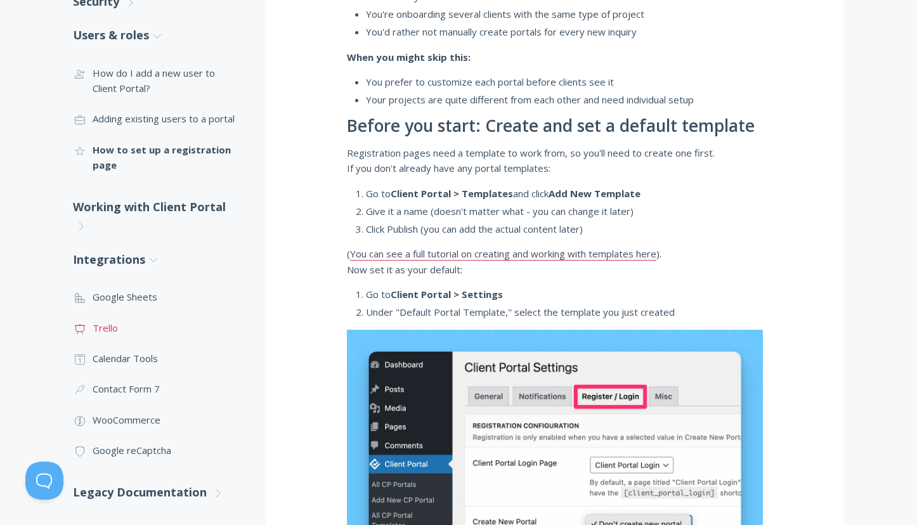
scroll to position [319, 0]
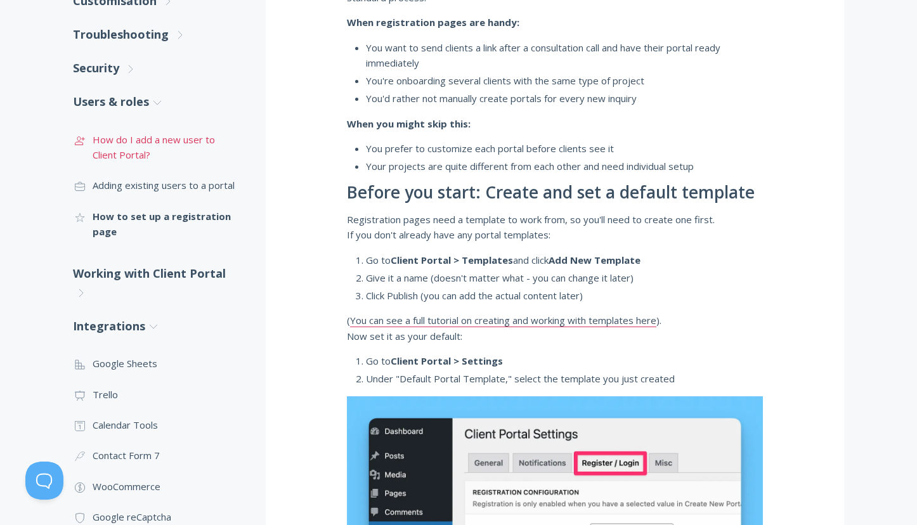
click at [110, 141] on link ".st0{fill:none;stroke:#000000;stroke-width:2;stroke-miterlimit:10;} 3. Communic…" at bounding box center [156, 147] width 167 height 46
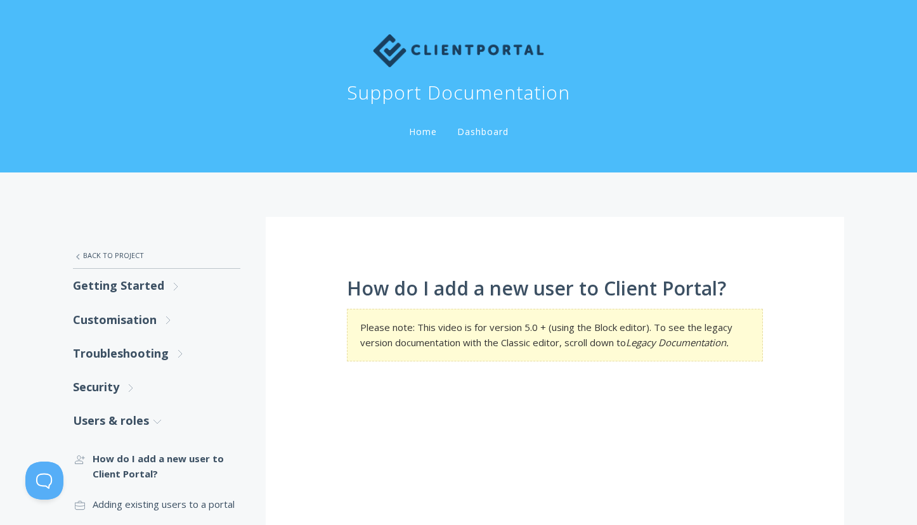
click at [483, 129] on link "Dashboard" at bounding box center [483, 132] width 56 height 12
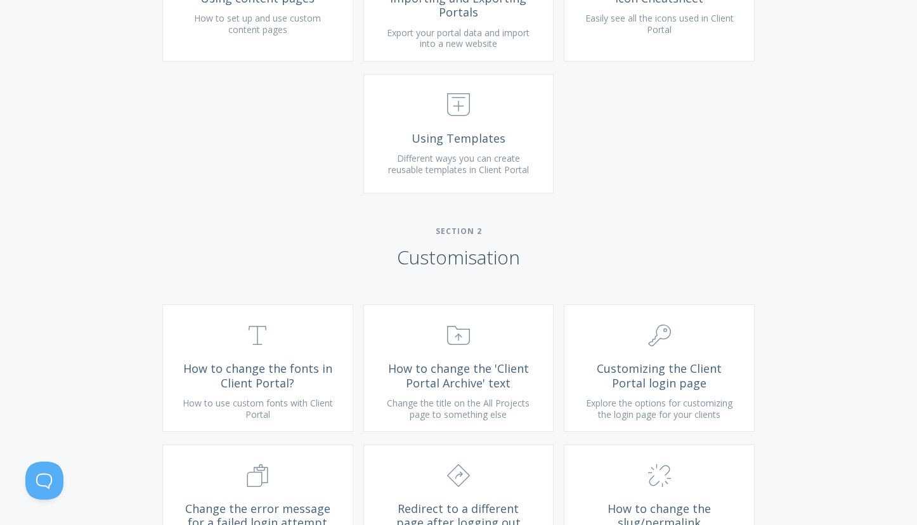
scroll to position [909, 0]
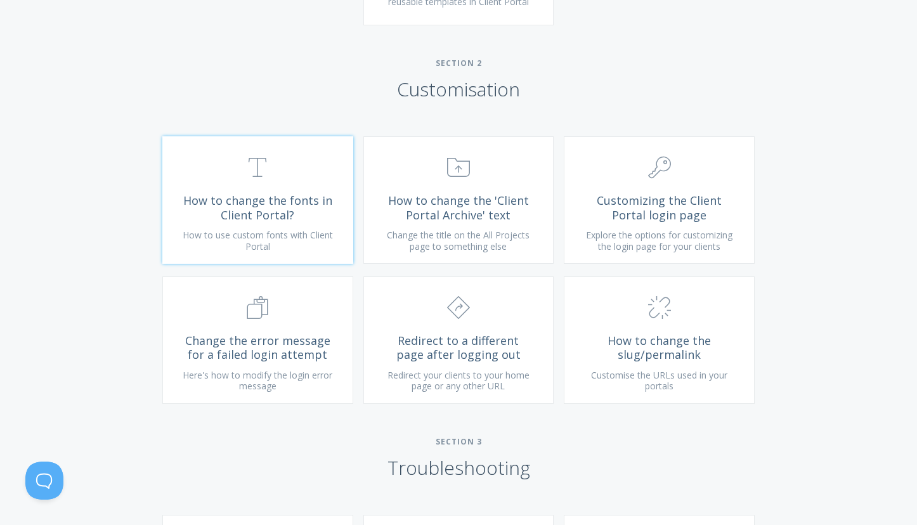
click at [260, 222] on span "How to change the fonts in Client Portal?" at bounding box center [258, 207] width 152 height 29
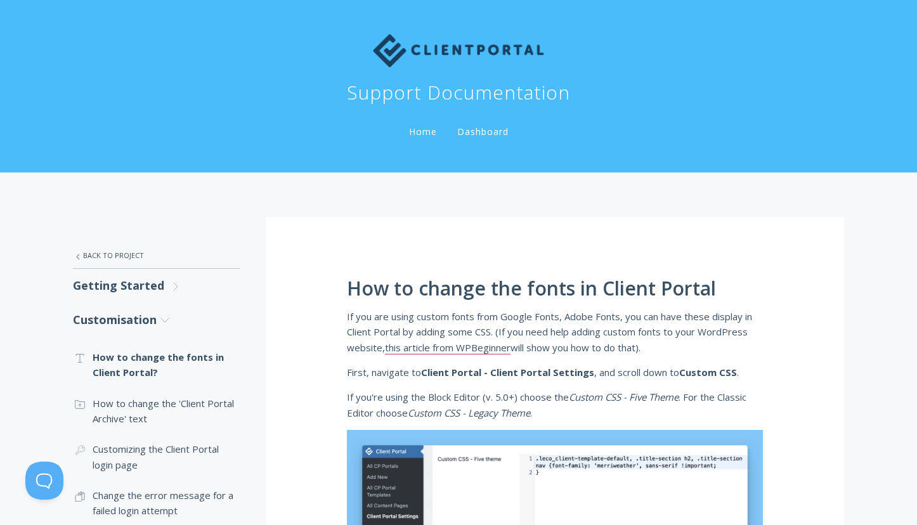
scroll to position [115, 0]
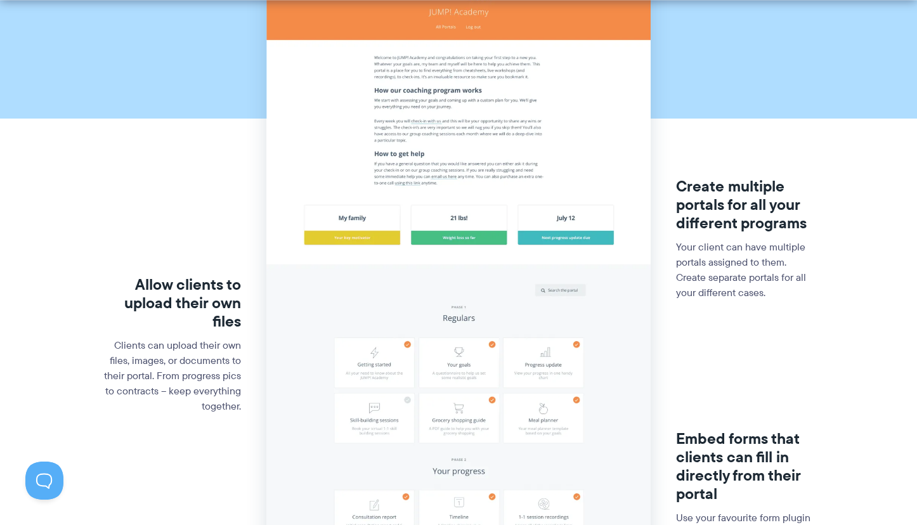
scroll to position [229, 0]
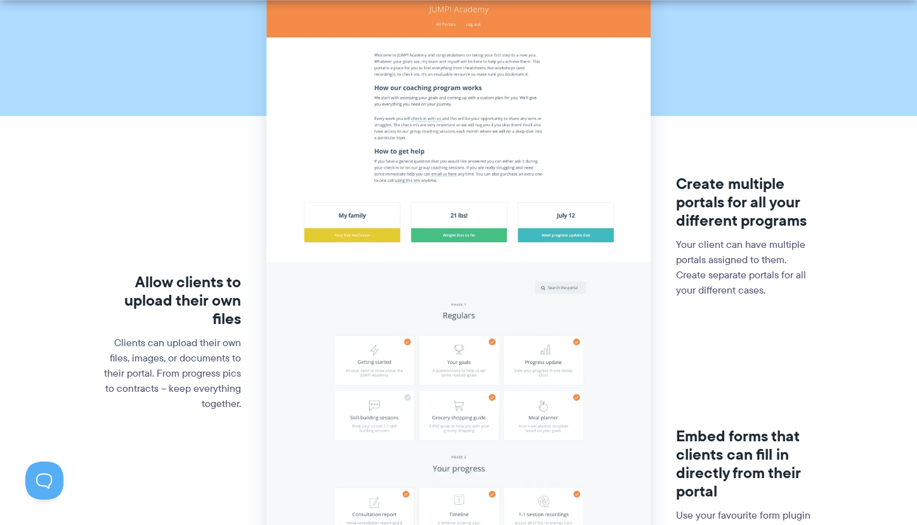
click at [149, 215] on div "Allow clients to upload their own files Clients can upload their own files, ima…" at bounding box center [172, 437] width 139 height 637
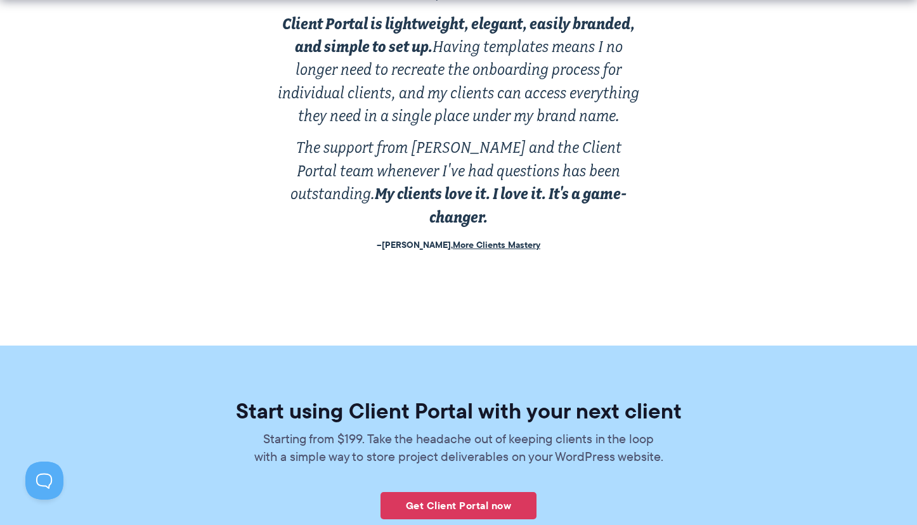
scroll to position [3079, 0]
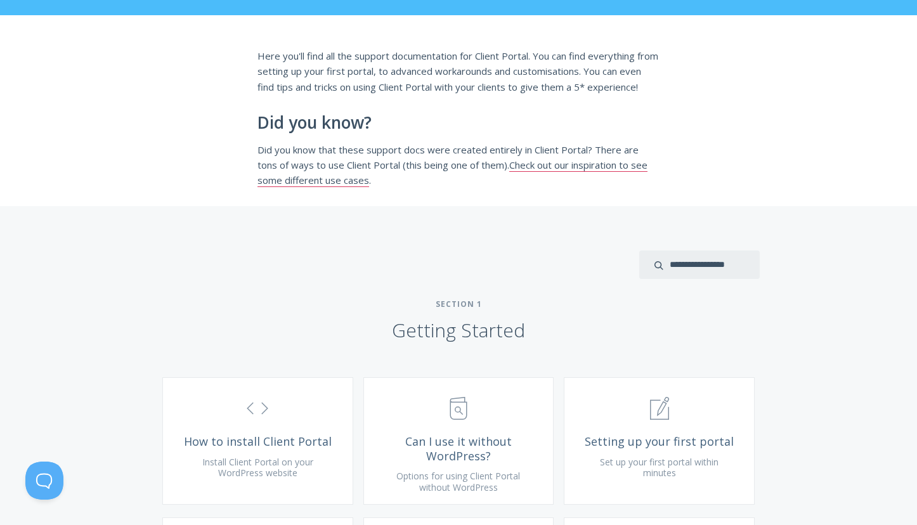
scroll to position [401, 0]
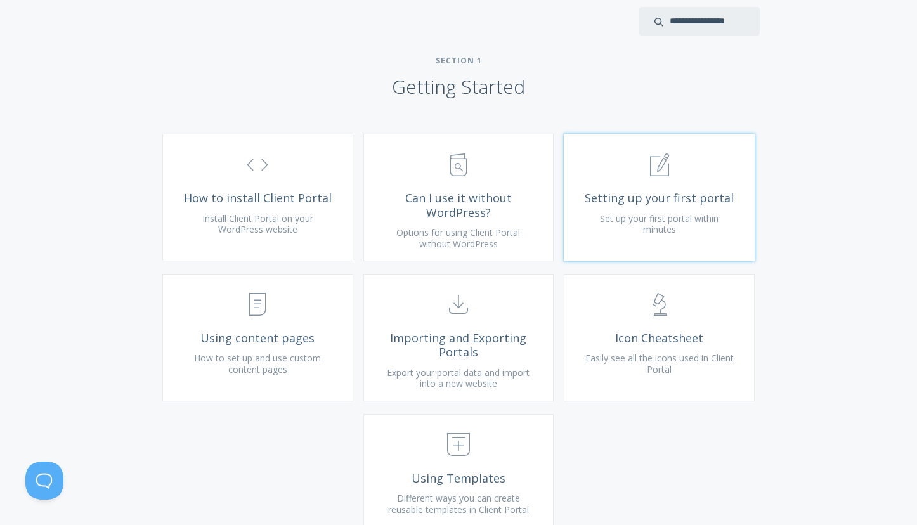
click at [644, 206] on span "Setting up your first portal" at bounding box center [660, 198] width 152 height 15
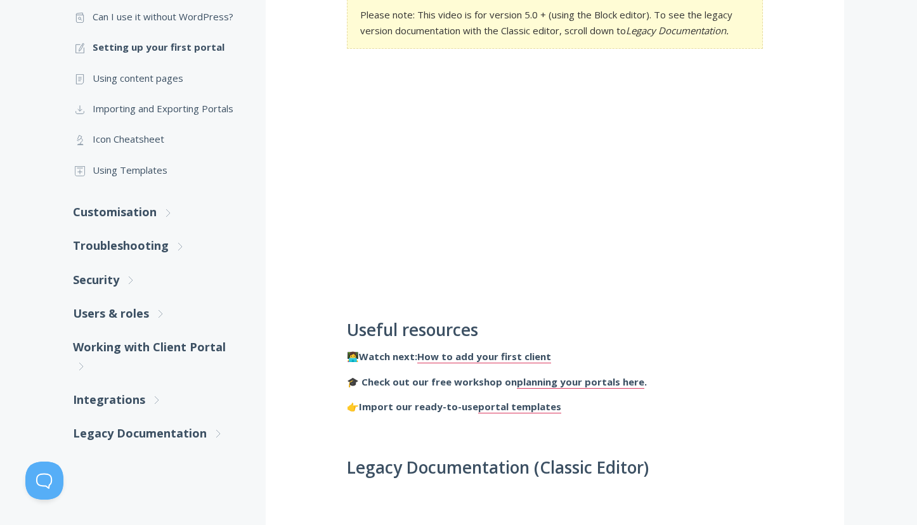
scroll to position [337, 0]
